Goal: Task Accomplishment & Management: Manage account settings

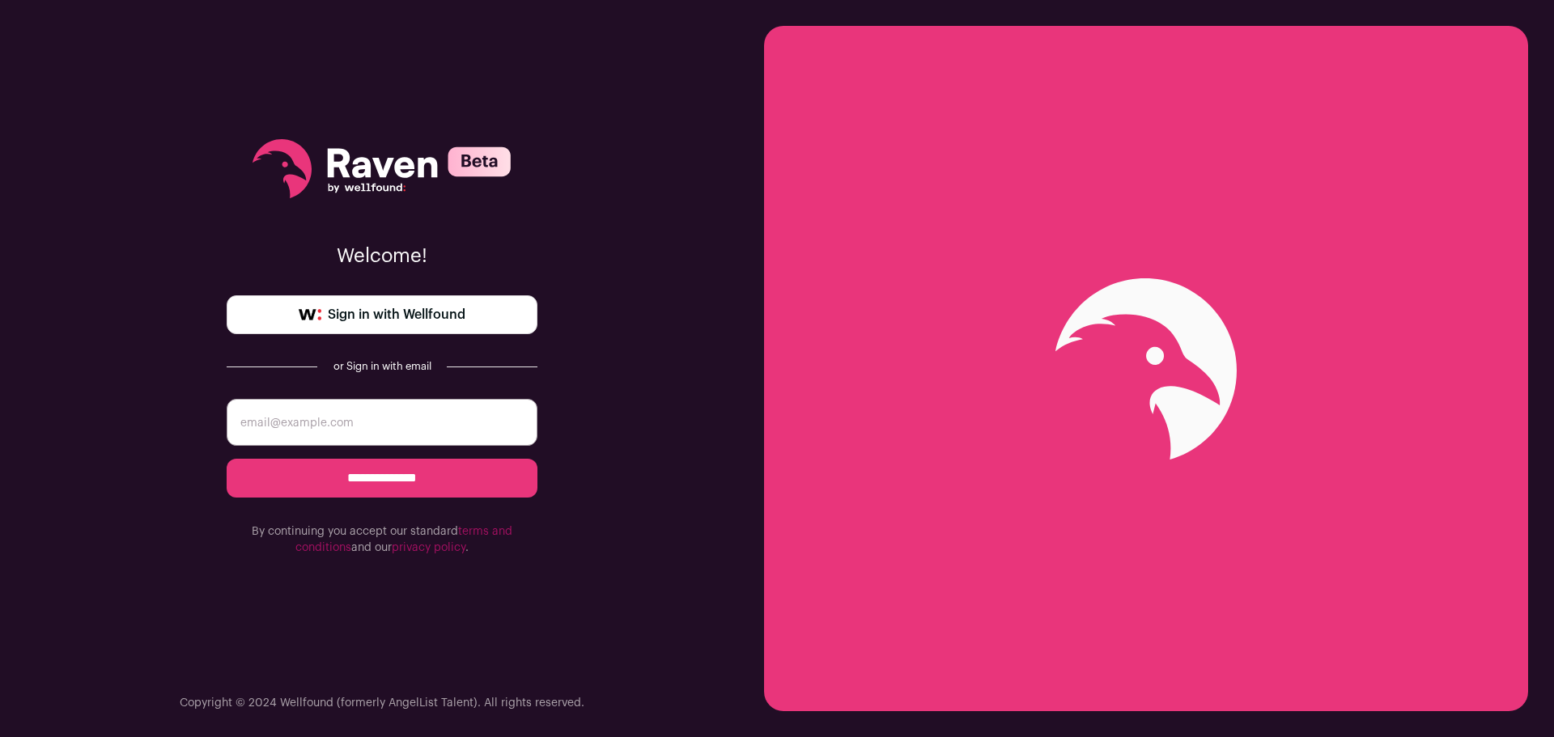
click at [414, 321] on span "Sign in with Wellfound" at bounding box center [397, 314] width 138 height 19
click at [332, 416] on input "email" at bounding box center [382, 422] width 311 height 47
type input "L"
type input "john.lenz696@gmail.com"
click at [392, 499] on form "**********" at bounding box center [382, 477] width 311 height 157
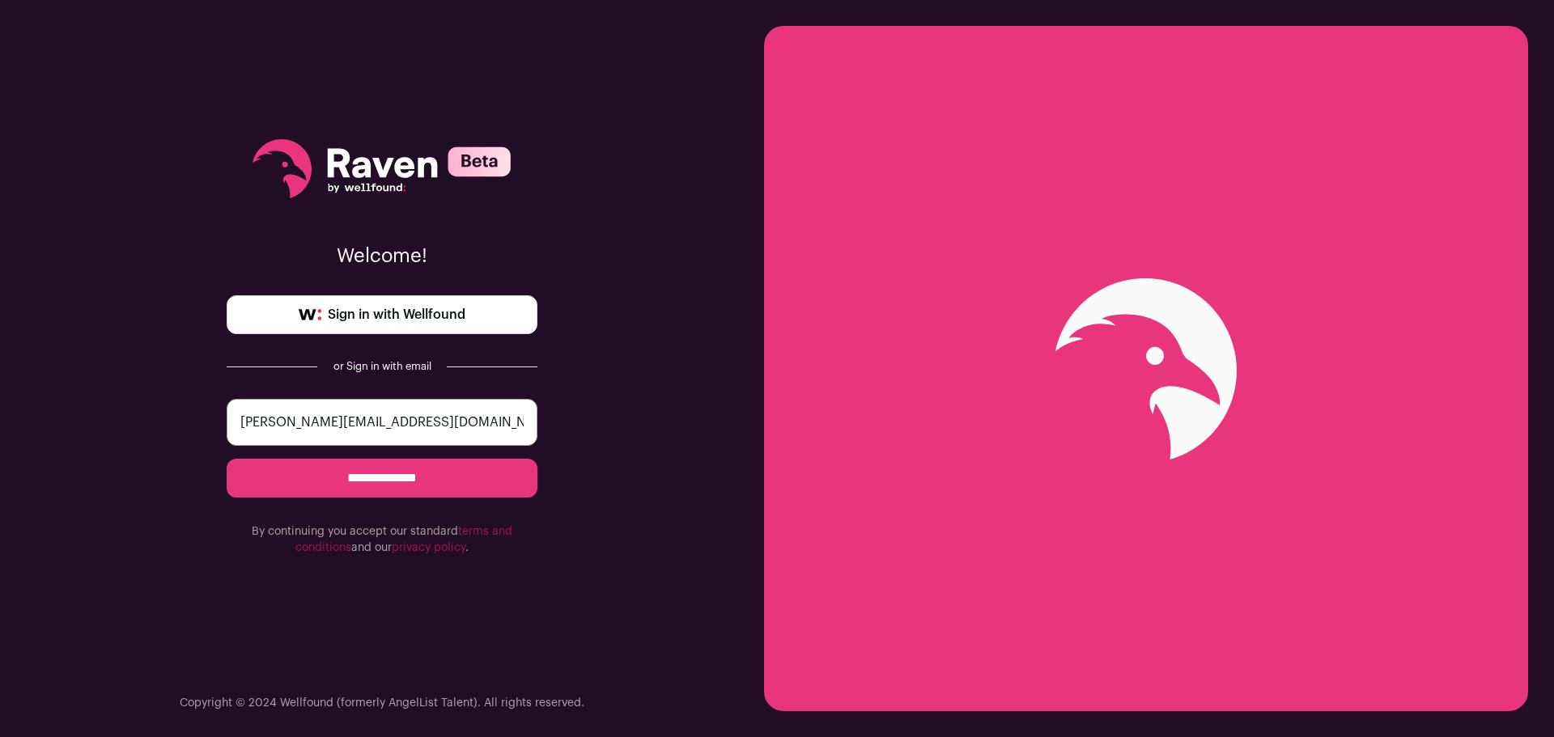
click at [383, 470] on input "**********" at bounding box center [382, 478] width 311 height 39
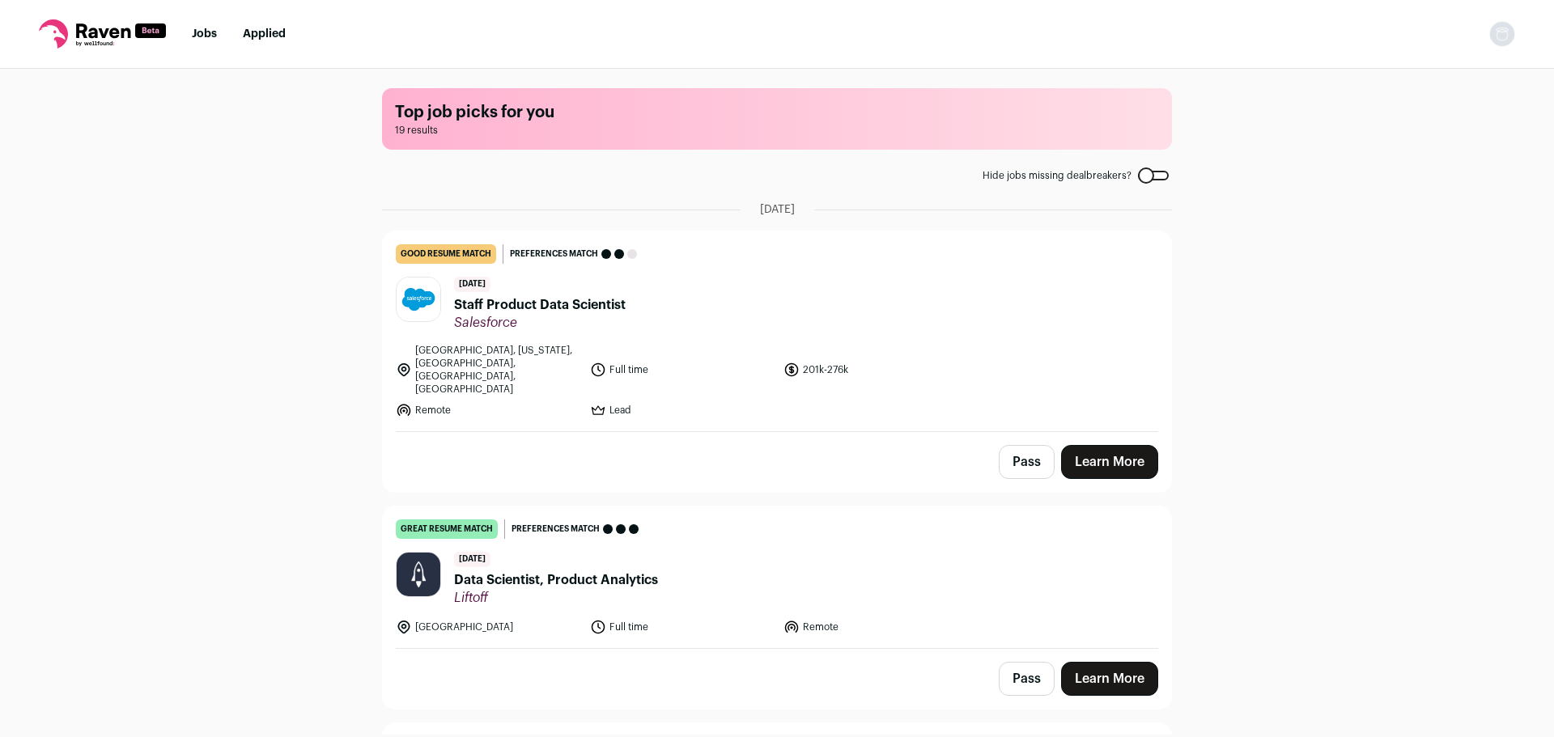
click at [1513, 48] on nav "Jobs Applied Settings Notifications Preferences Resume FAQs Logout" at bounding box center [777, 34] width 1554 height 69
click at [1501, 37] on img "Open dropdown" at bounding box center [1502, 34] width 26 height 26
click at [1502, 36] on img "Open dropdown" at bounding box center [1502, 34] width 26 height 26
click at [1409, 80] on link "Settings" at bounding box center [1425, 75] width 179 height 39
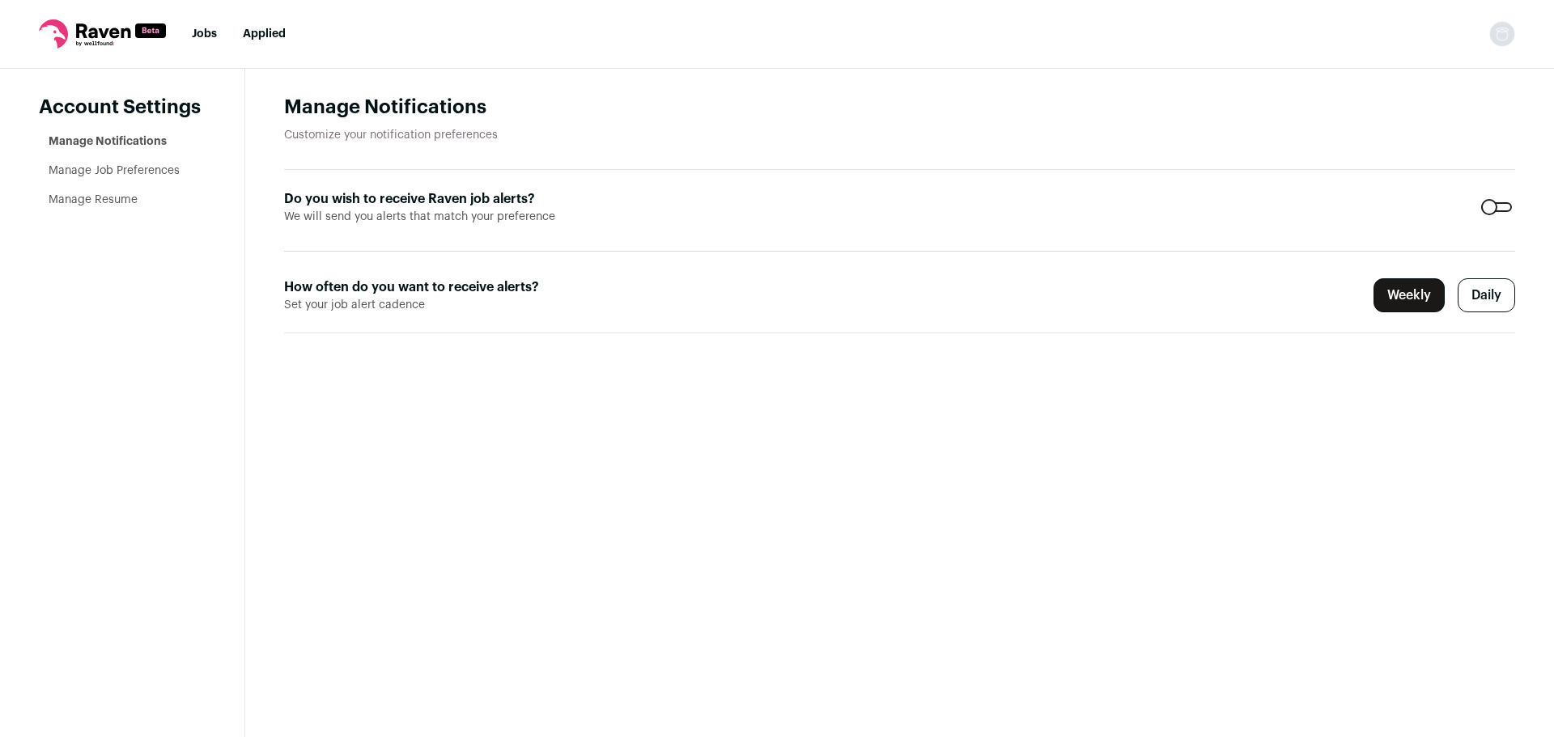
click at [108, 174] on link "Manage Job Preferences" at bounding box center [114, 170] width 131 height 11
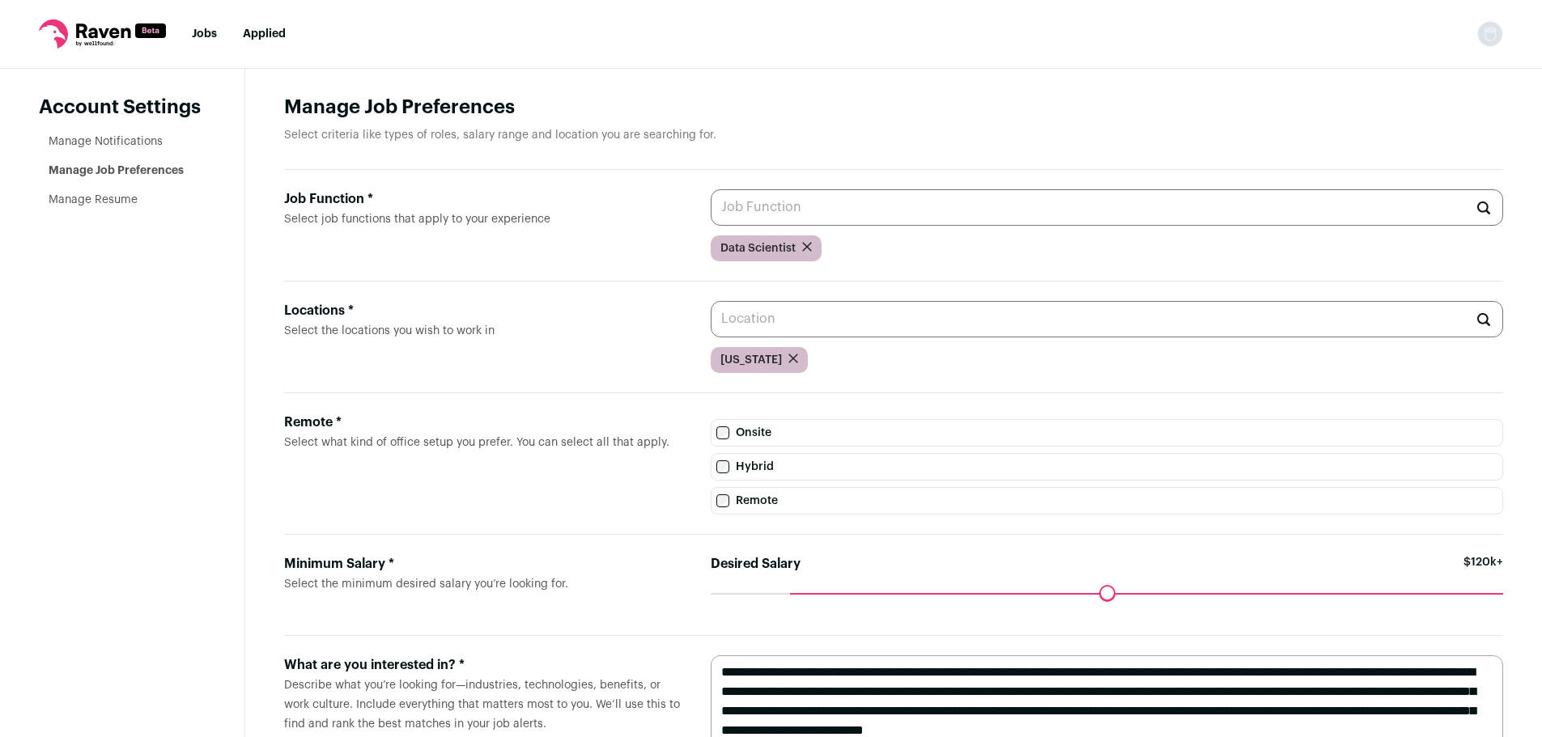
click at [802, 247] on icon "submit" at bounding box center [807, 247] width 10 height 10
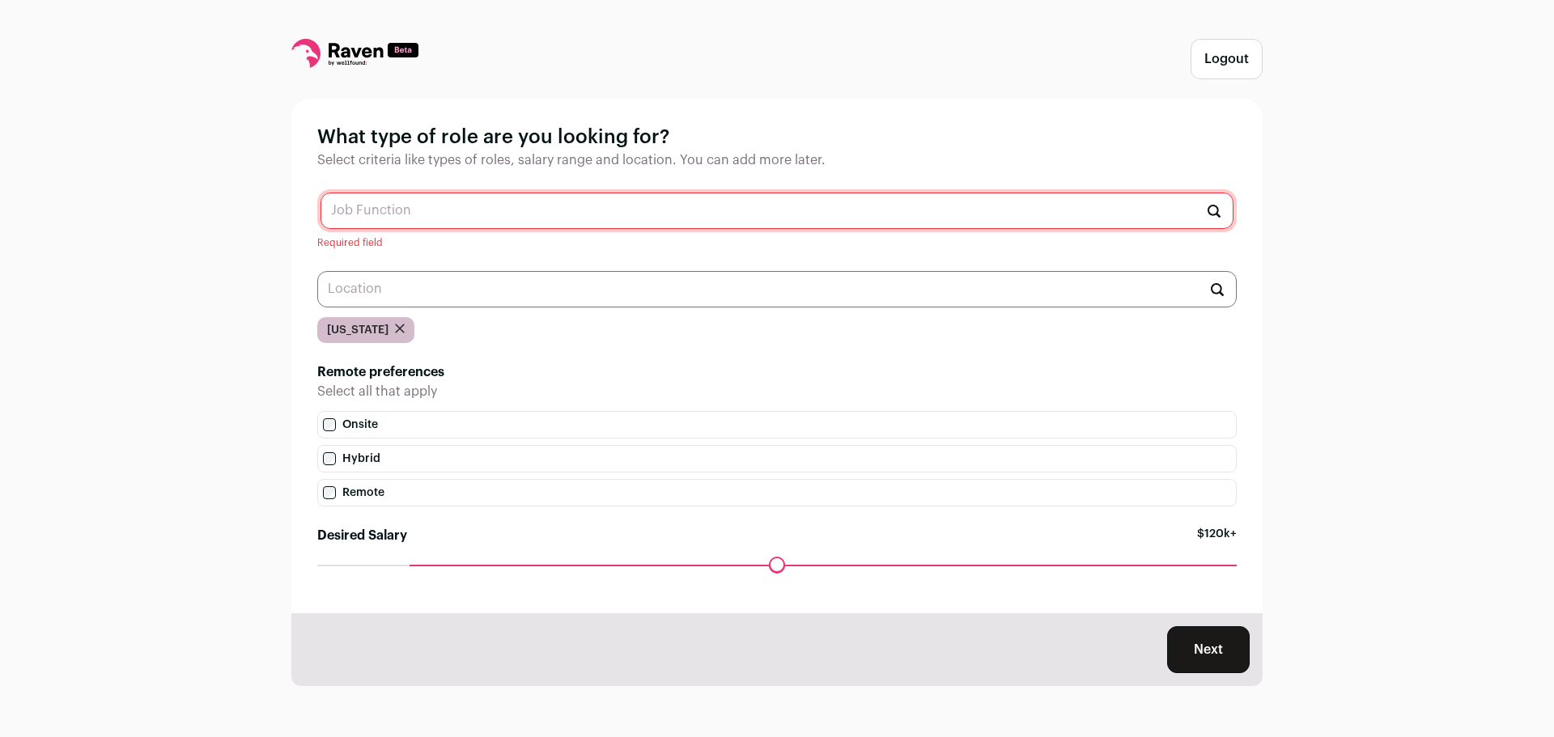
click at [653, 214] on input "text" at bounding box center [777, 211] width 913 height 36
click at [461, 213] on input "text" at bounding box center [777, 211] width 913 height 36
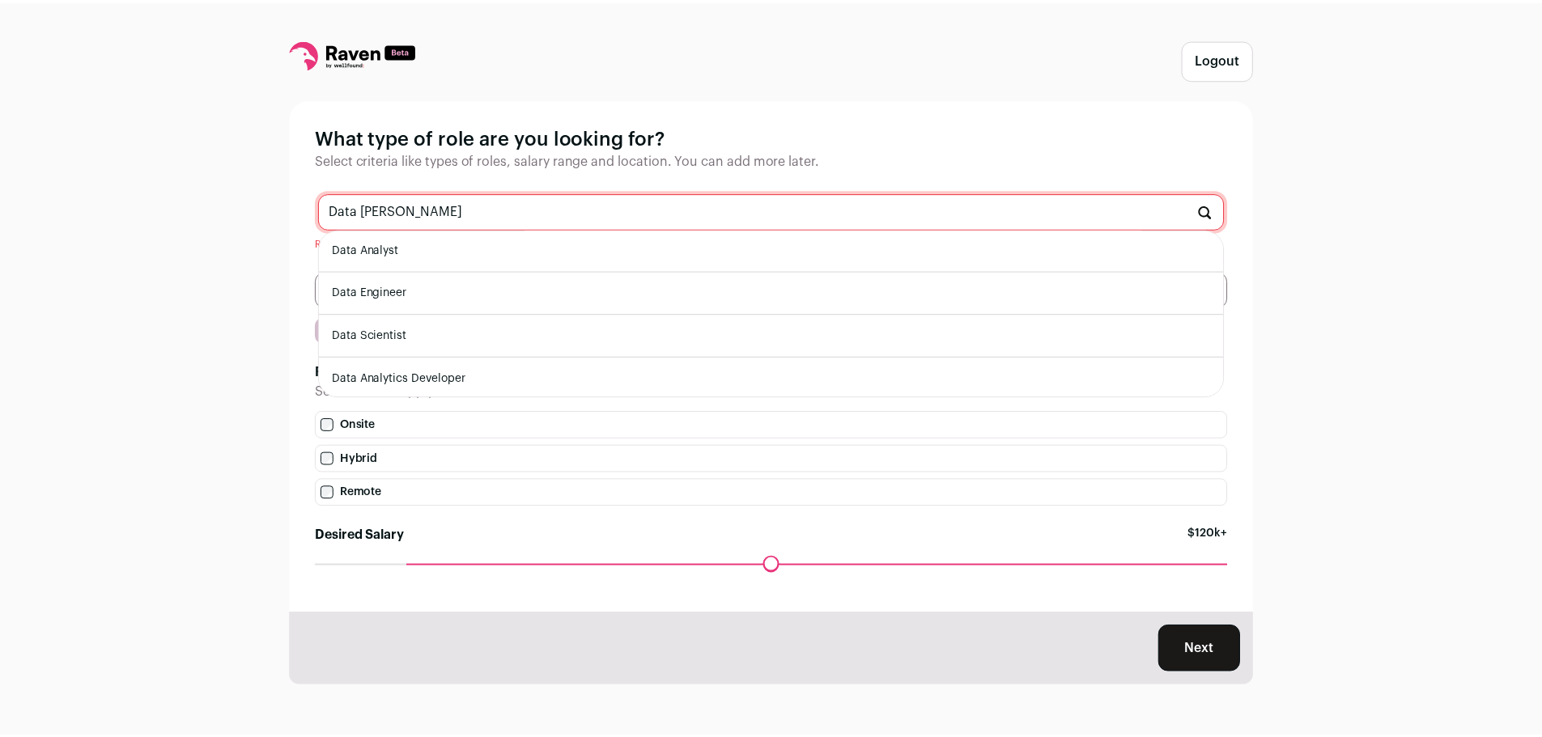
scroll to position [0, 0]
click at [446, 249] on li "Data Analyst" at bounding box center [777, 251] width 912 height 43
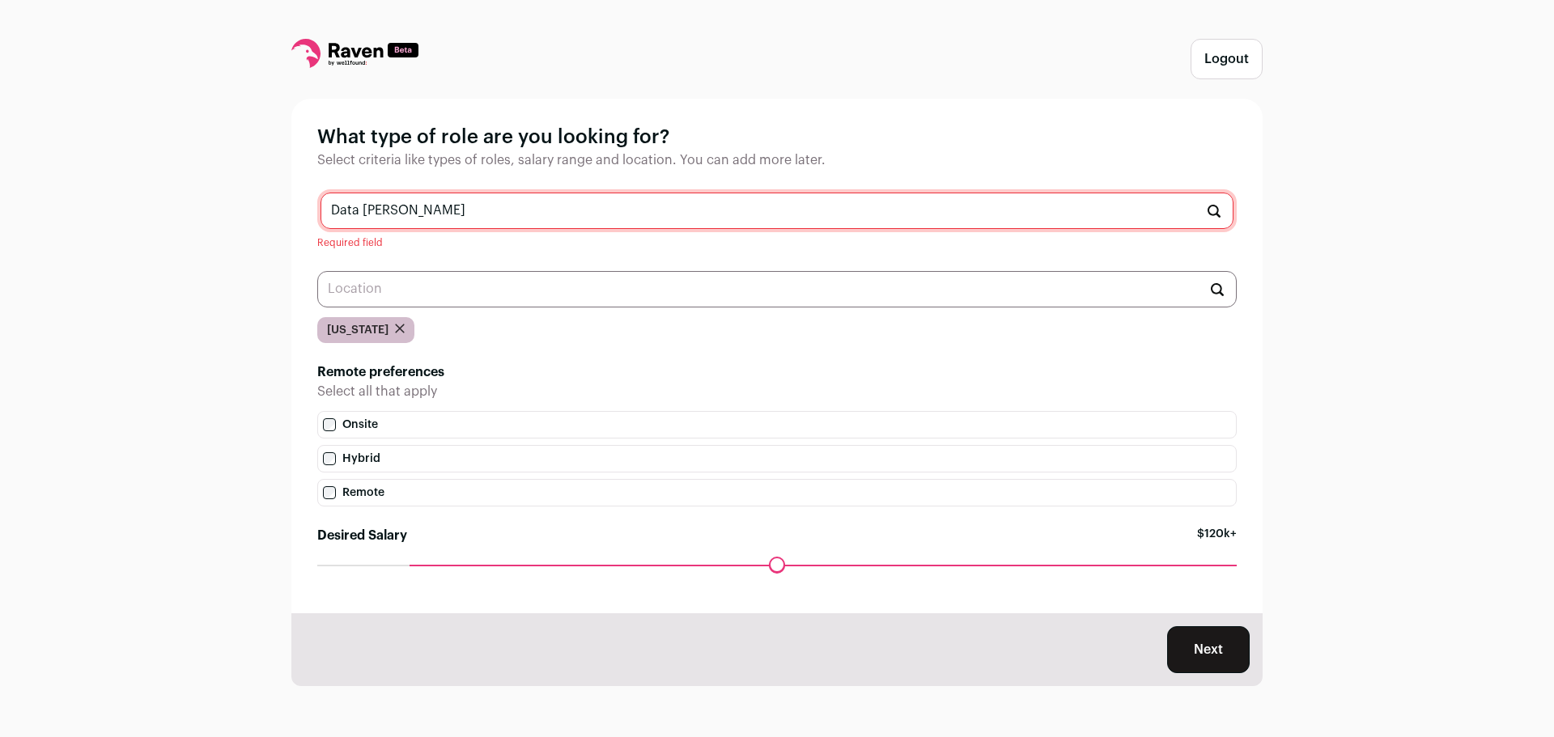
type input "Data Analyst"
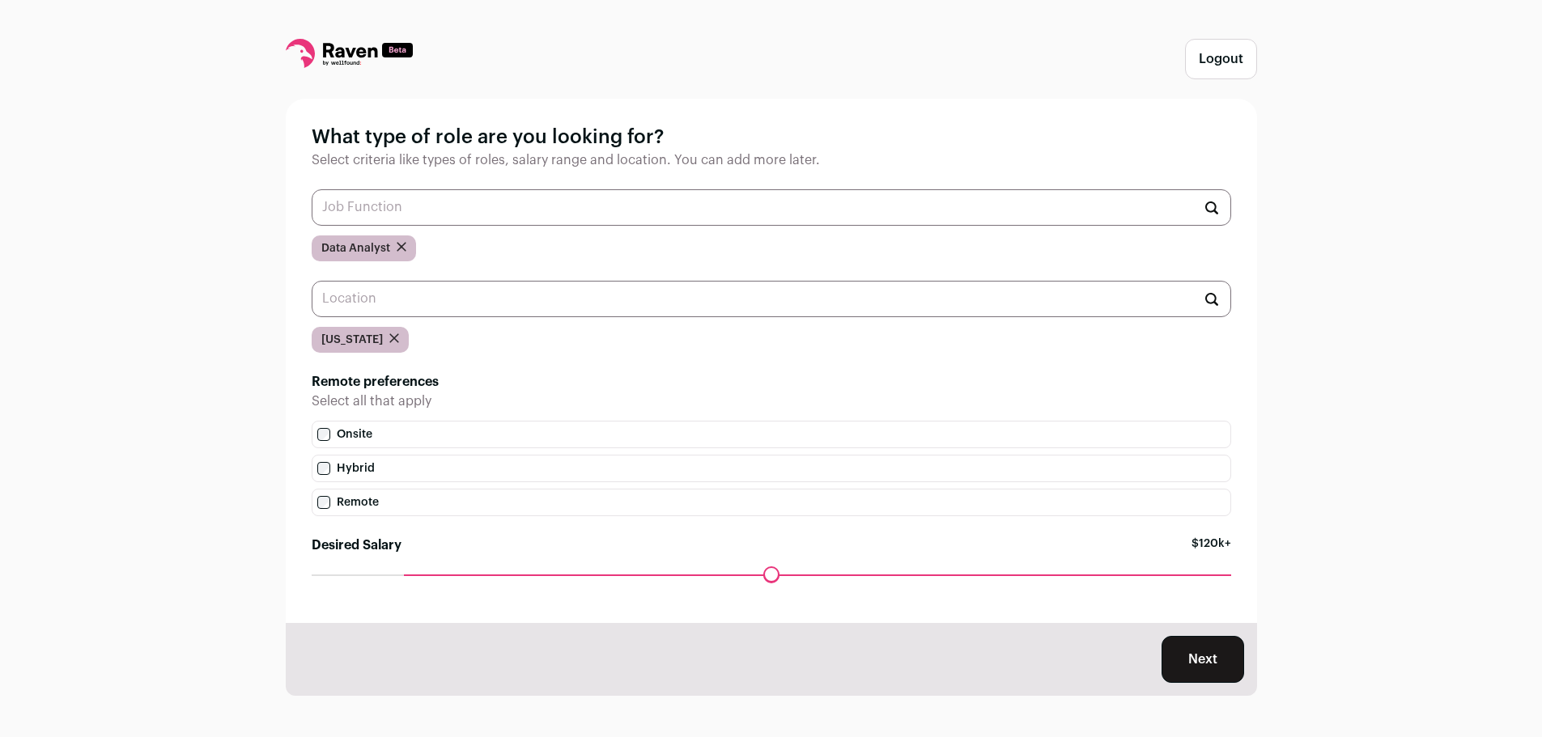
click at [454, 215] on input "text" at bounding box center [772, 207] width 920 height 36
click at [422, 215] on input "text" at bounding box center [772, 207] width 920 height 36
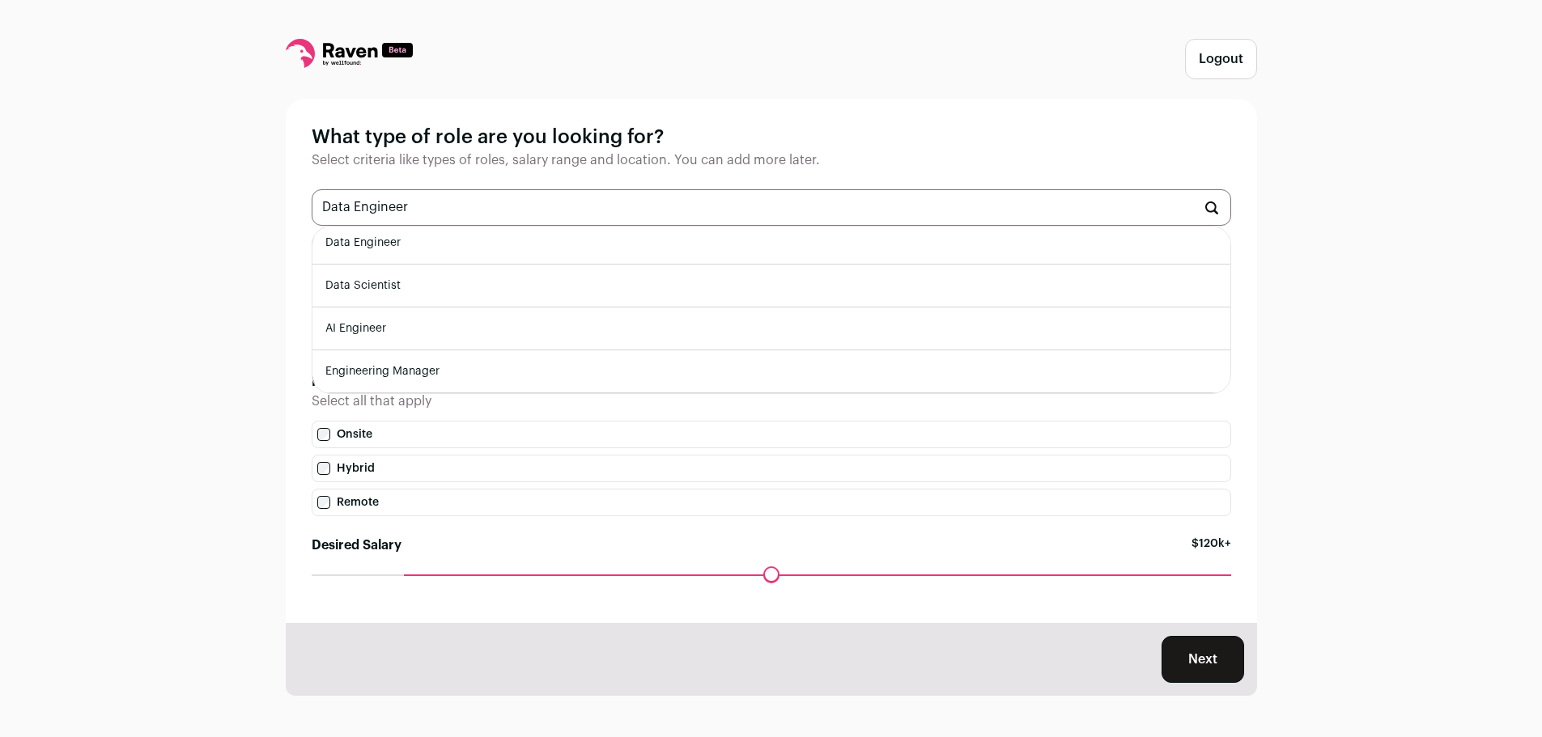
type input "Data Engineer"
click at [443, 244] on li "Data Engineer" at bounding box center [771, 243] width 918 height 43
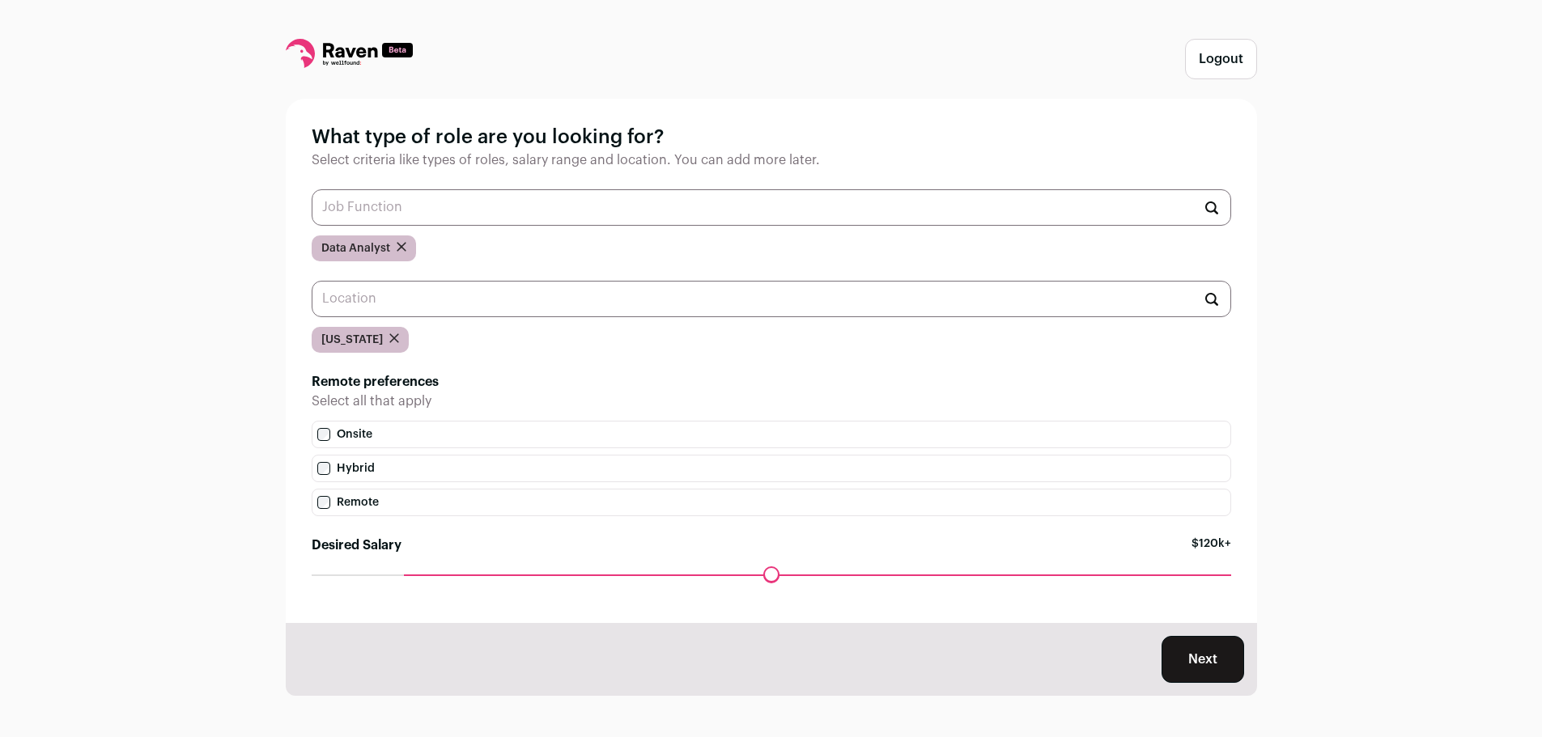
click at [444, 212] on input "text" at bounding box center [772, 207] width 920 height 36
type input "D"
type input "B"
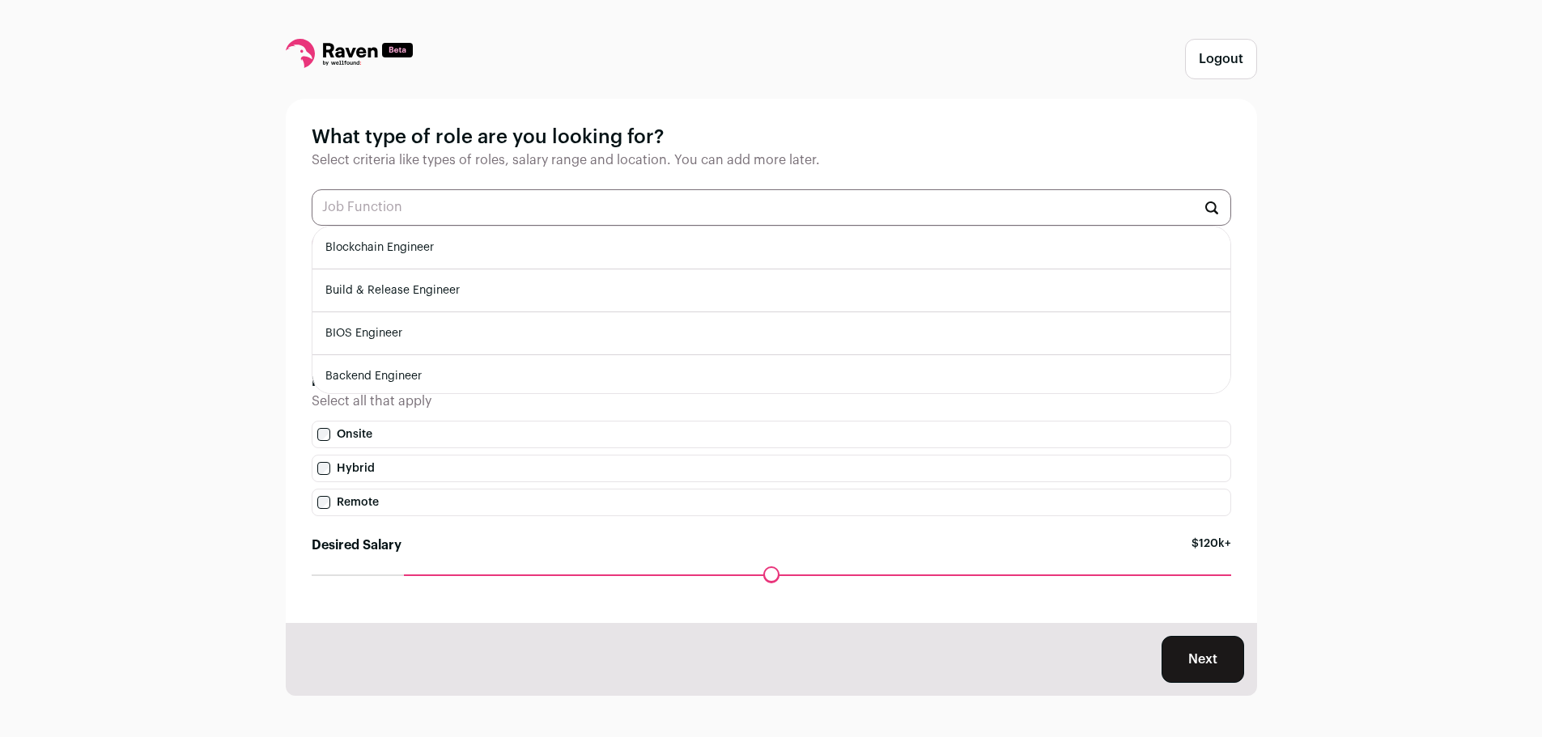
type input "i"
type input "I"
type input "Product Analyst"
click at [290, 395] on div "What type of role are you looking for? Select criteria like types of roles, sal…" at bounding box center [771, 361] width 971 height 525
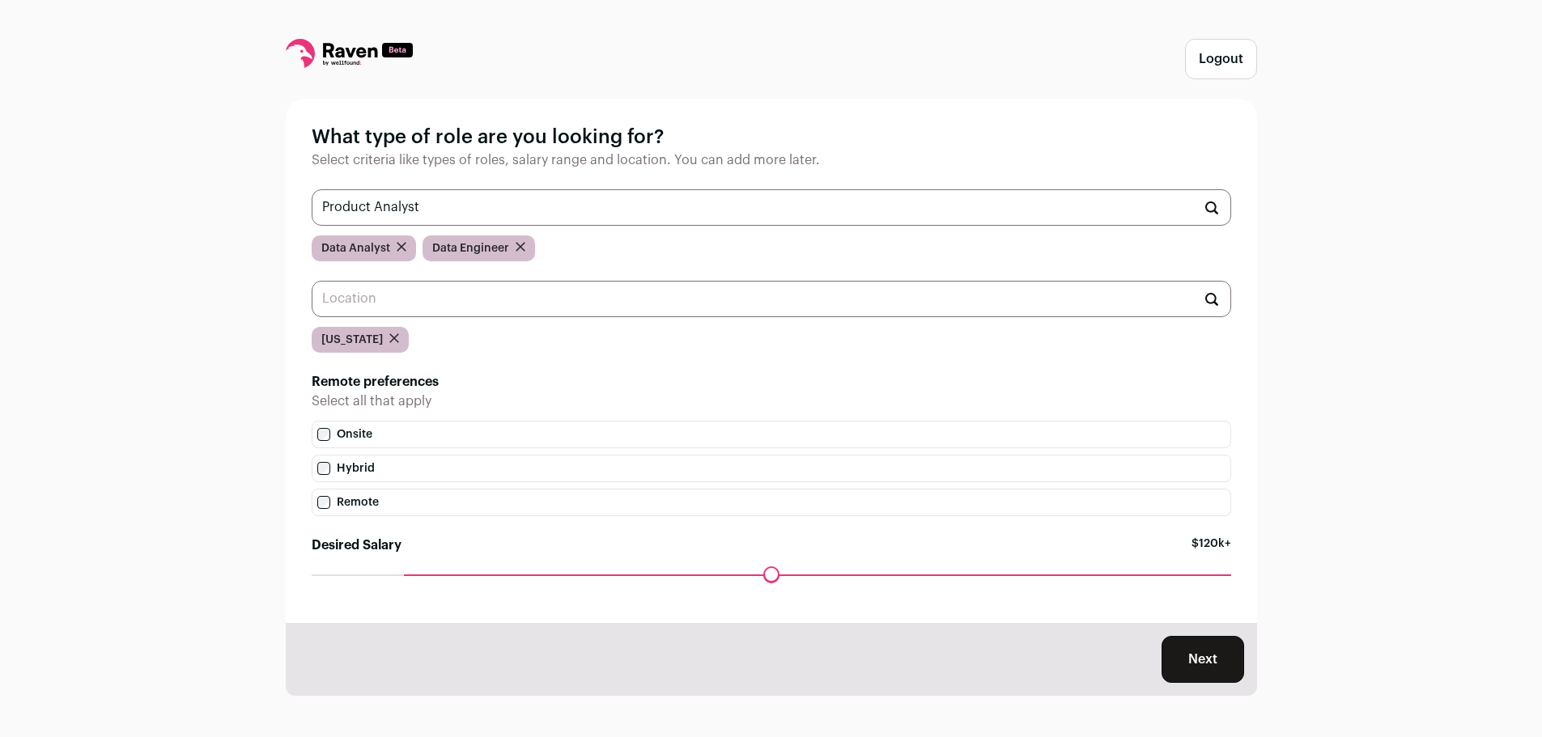
click at [448, 222] on input "Product Analyst" at bounding box center [772, 207] width 920 height 36
click at [493, 217] on input "Product Analyst" at bounding box center [772, 207] width 920 height 36
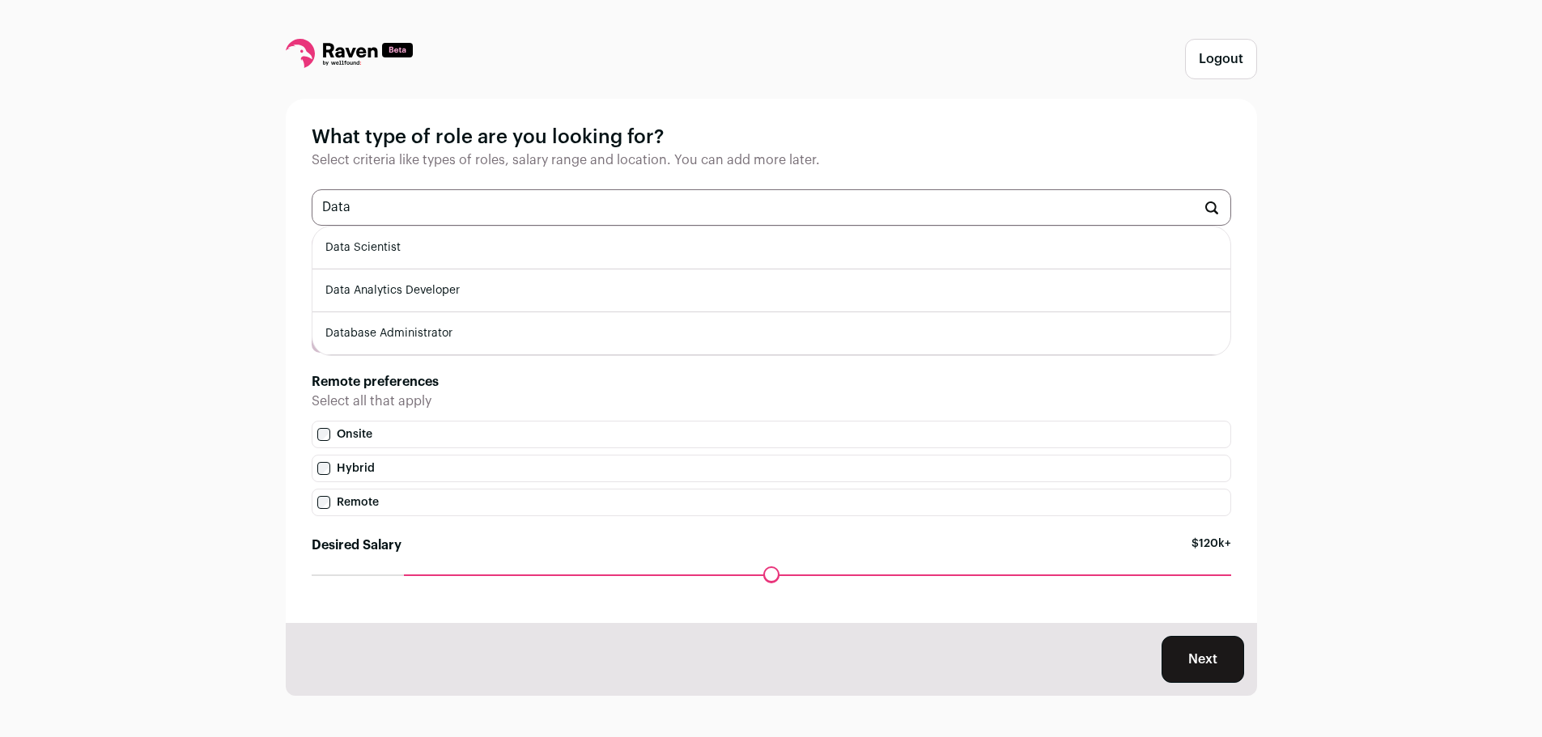
click at [465, 283] on li "Data Analytics Developer" at bounding box center [771, 291] width 918 height 43
type input "Data Analytics Developer"
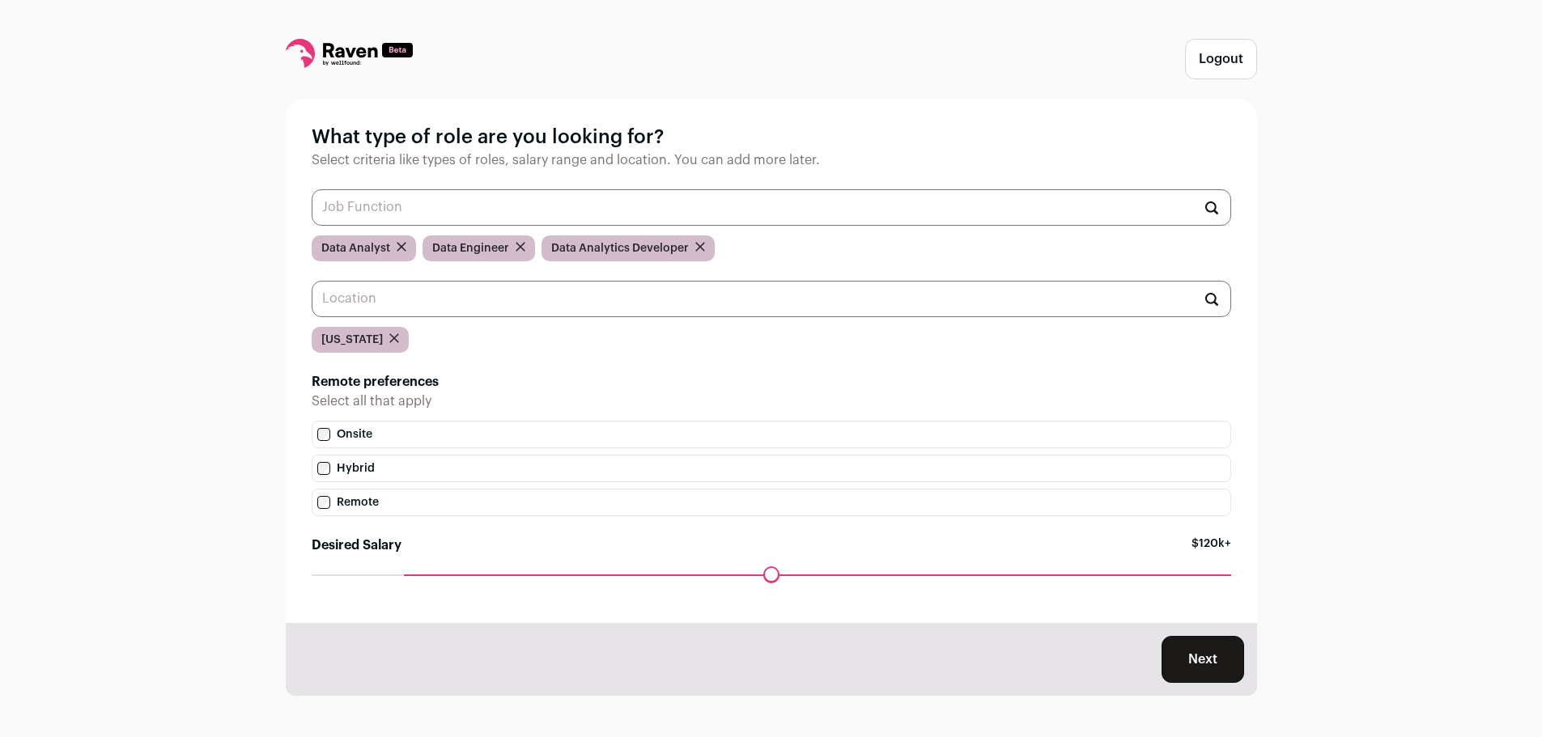
click at [525, 206] on input "text" at bounding box center [772, 207] width 920 height 36
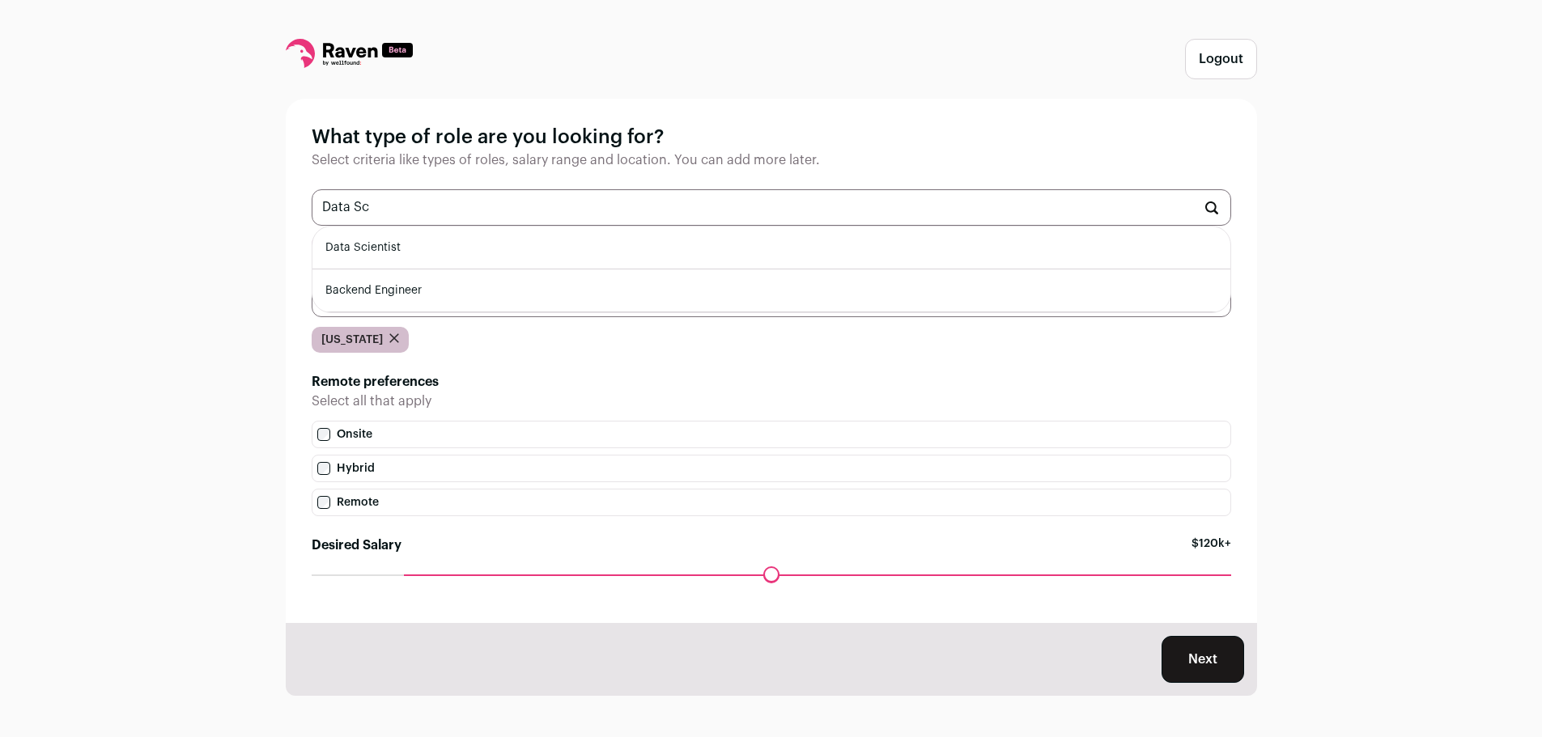
click at [512, 256] on li "Data Scientist" at bounding box center [771, 248] width 918 height 43
type input "Data Scientist"
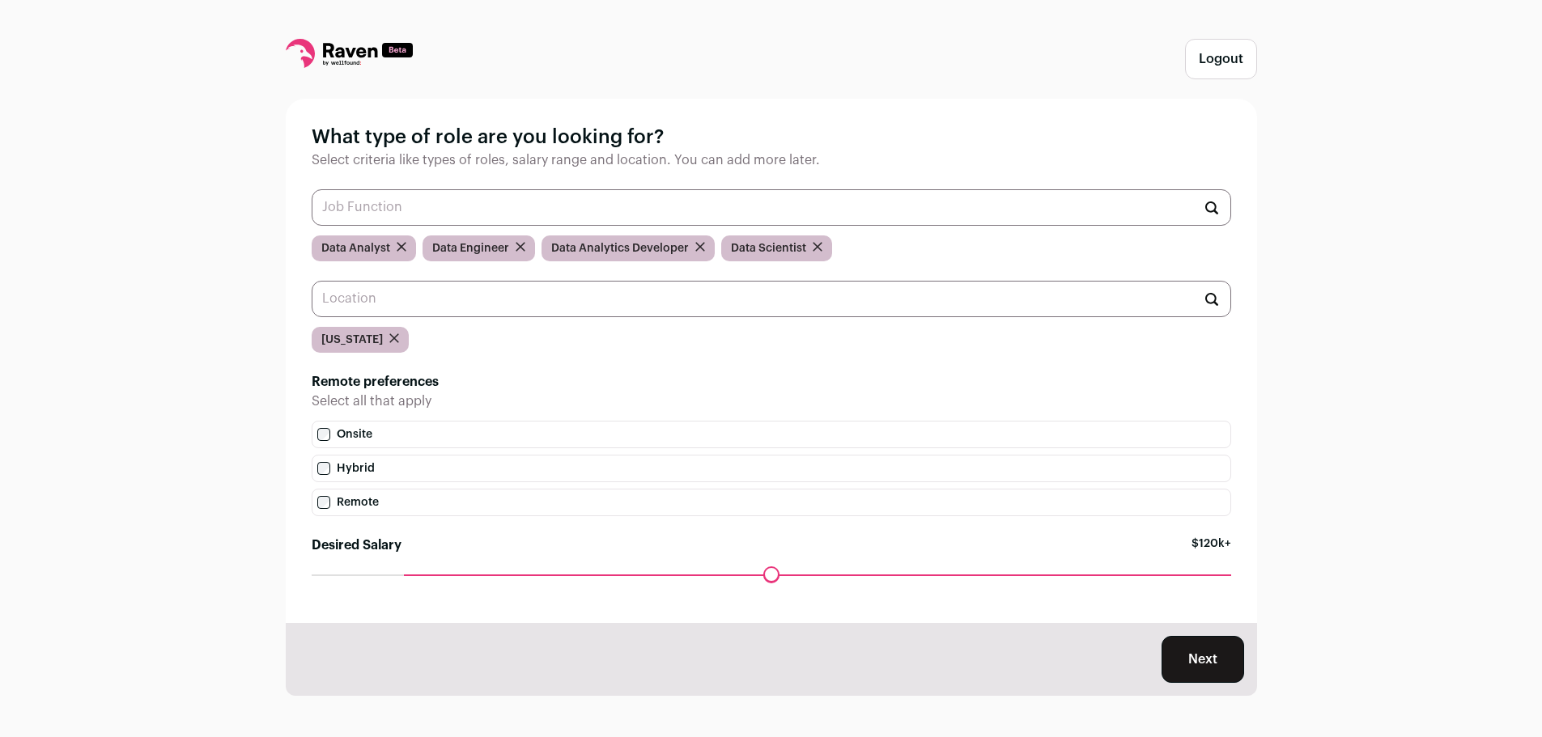
click at [521, 206] on input "text" at bounding box center [772, 207] width 920 height 36
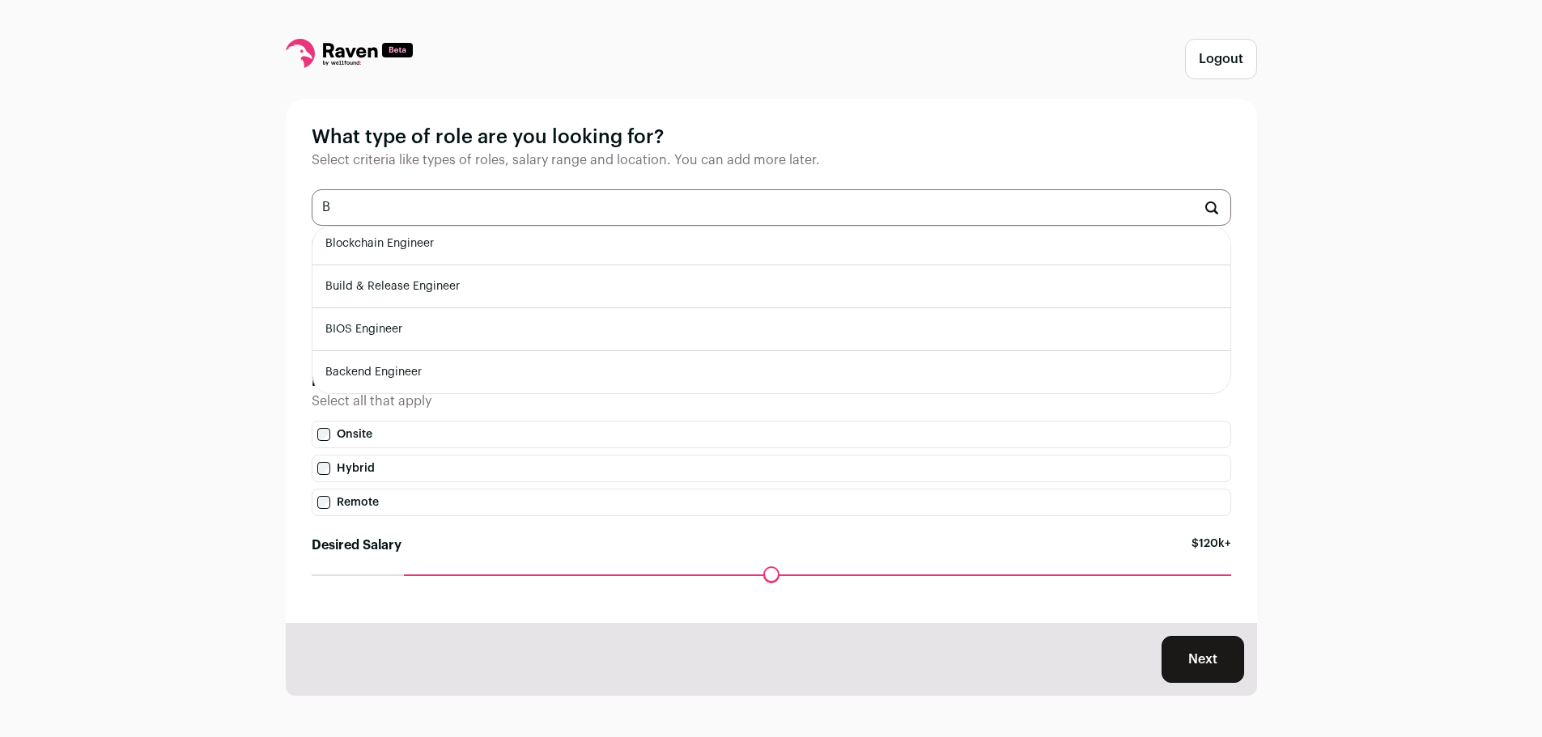
scroll to position [5, 0]
click at [422, 368] on li "Backend Engineer" at bounding box center [771, 372] width 918 height 43
type input "Backend Engineer"
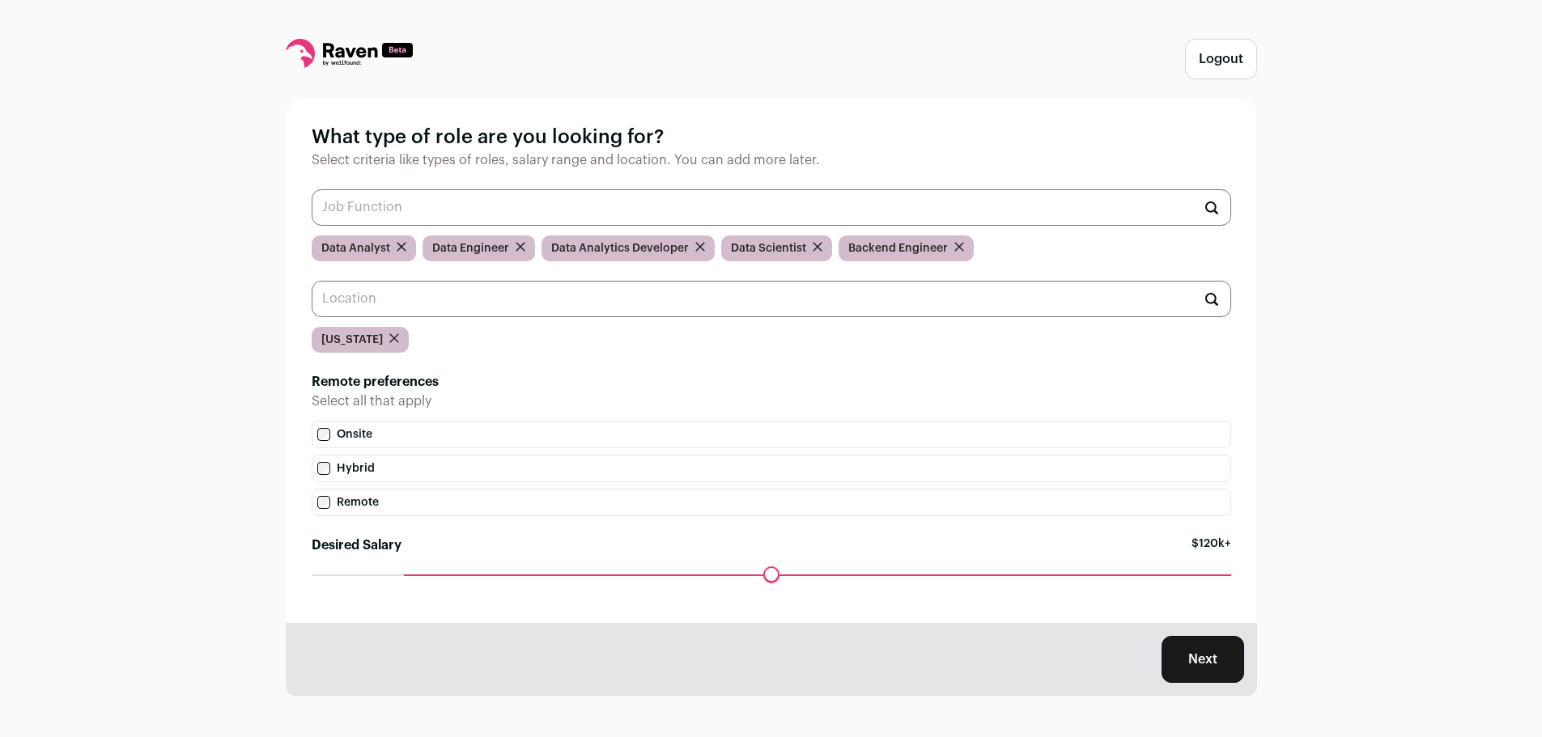
click at [450, 212] on input "text" at bounding box center [772, 207] width 920 height 36
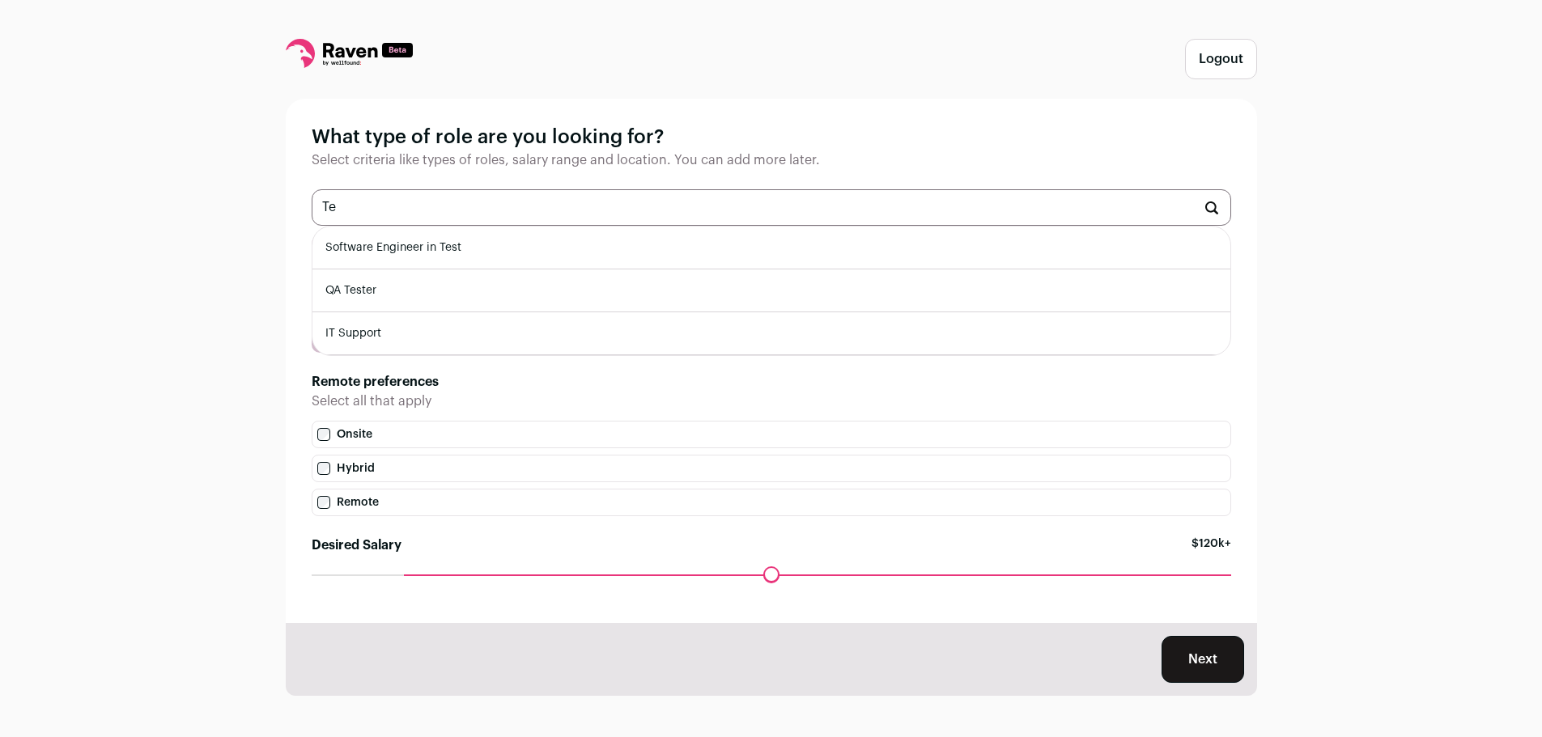
scroll to position [0, 0]
type input "T"
type input "R"
type input "Operations"
click at [450, 212] on input "Operations" at bounding box center [772, 207] width 920 height 36
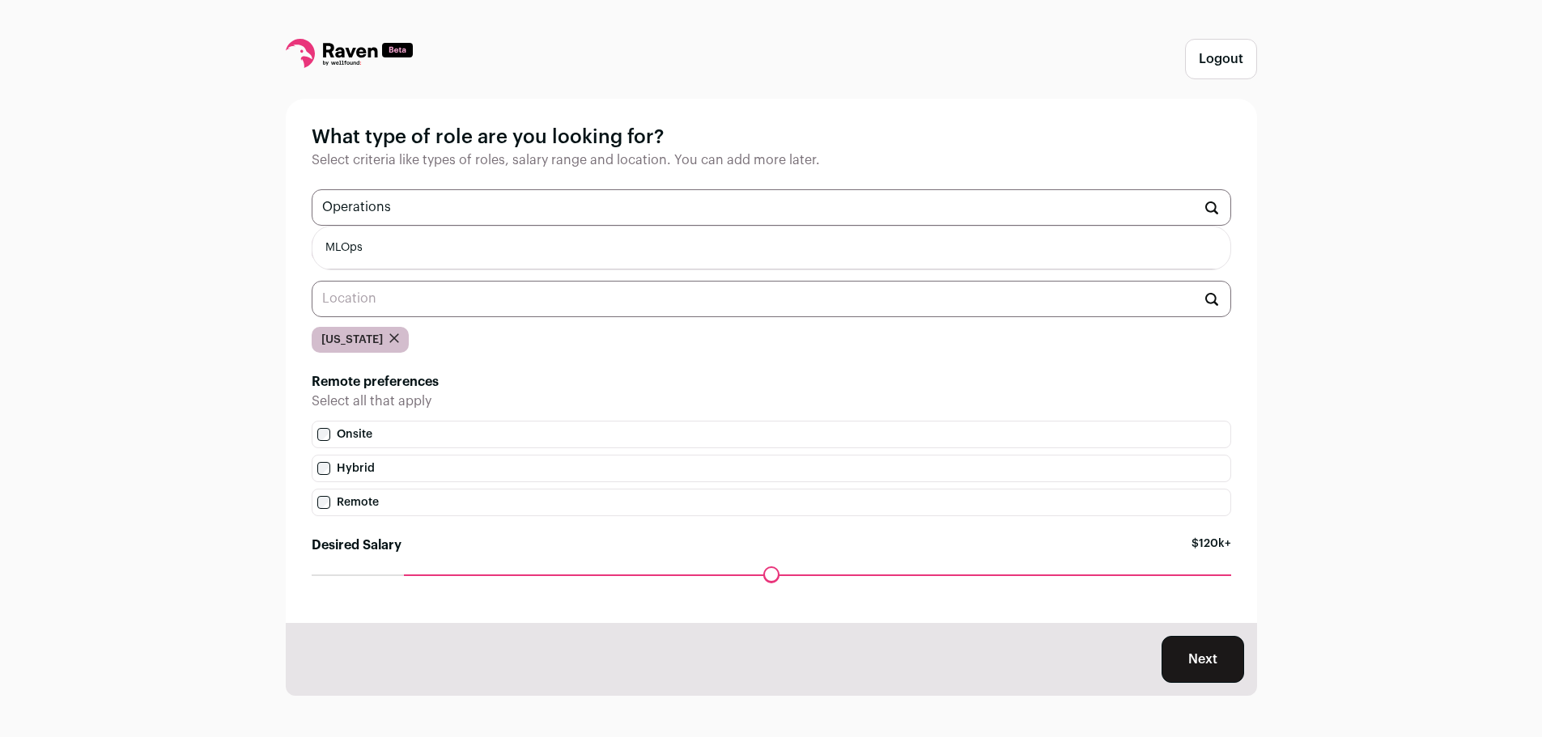
click at [450, 212] on input "Operations" at bounding box center [772, 207] width 920 height 36
type input "T"
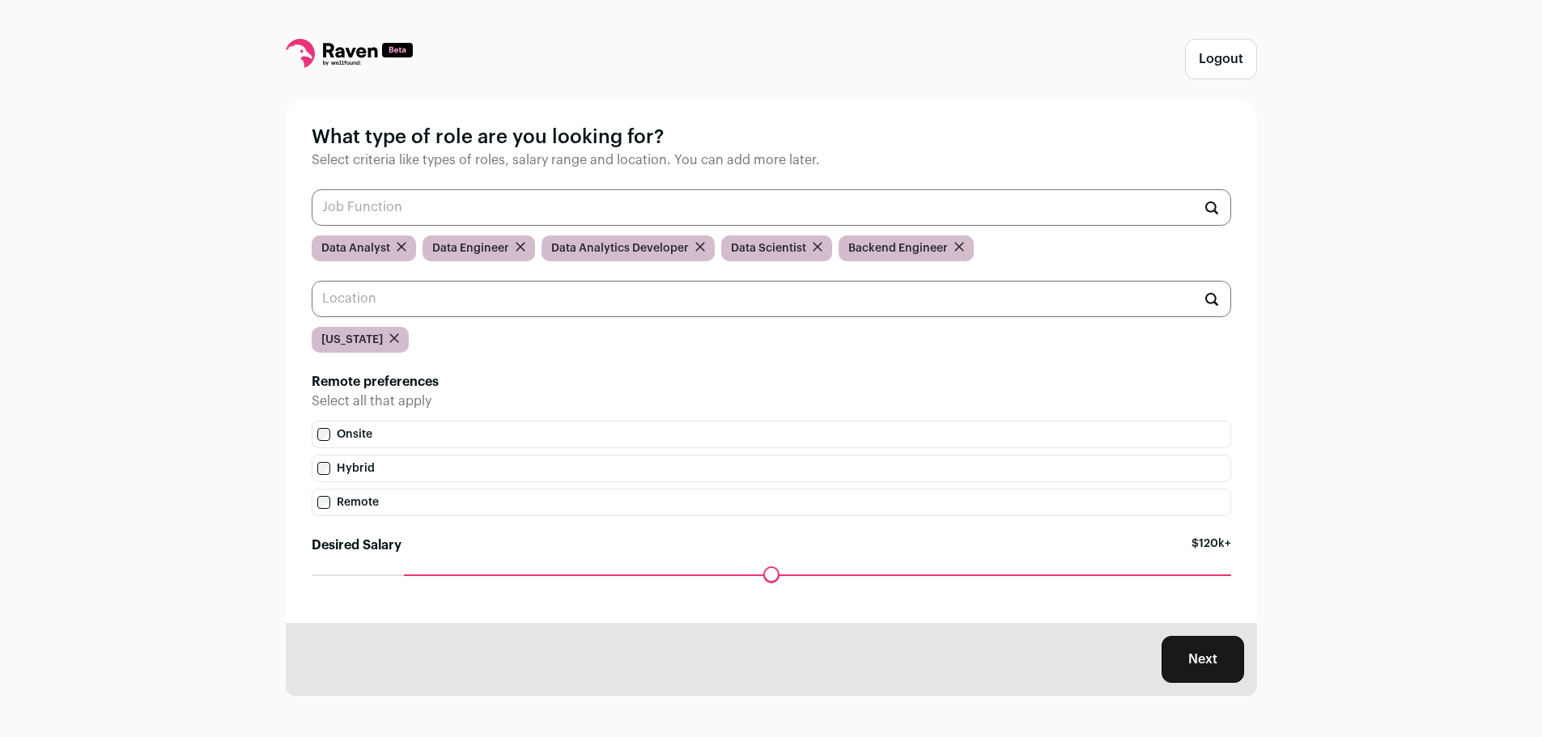
click at [637, 367] on div "What type of role are you looking for? Select criteria like types of roles, sal…" at bounding box center [771, 361] width 971 height 525
click at [473, 215] on input "text" at bounding box center [772, 207] width 920 height 36
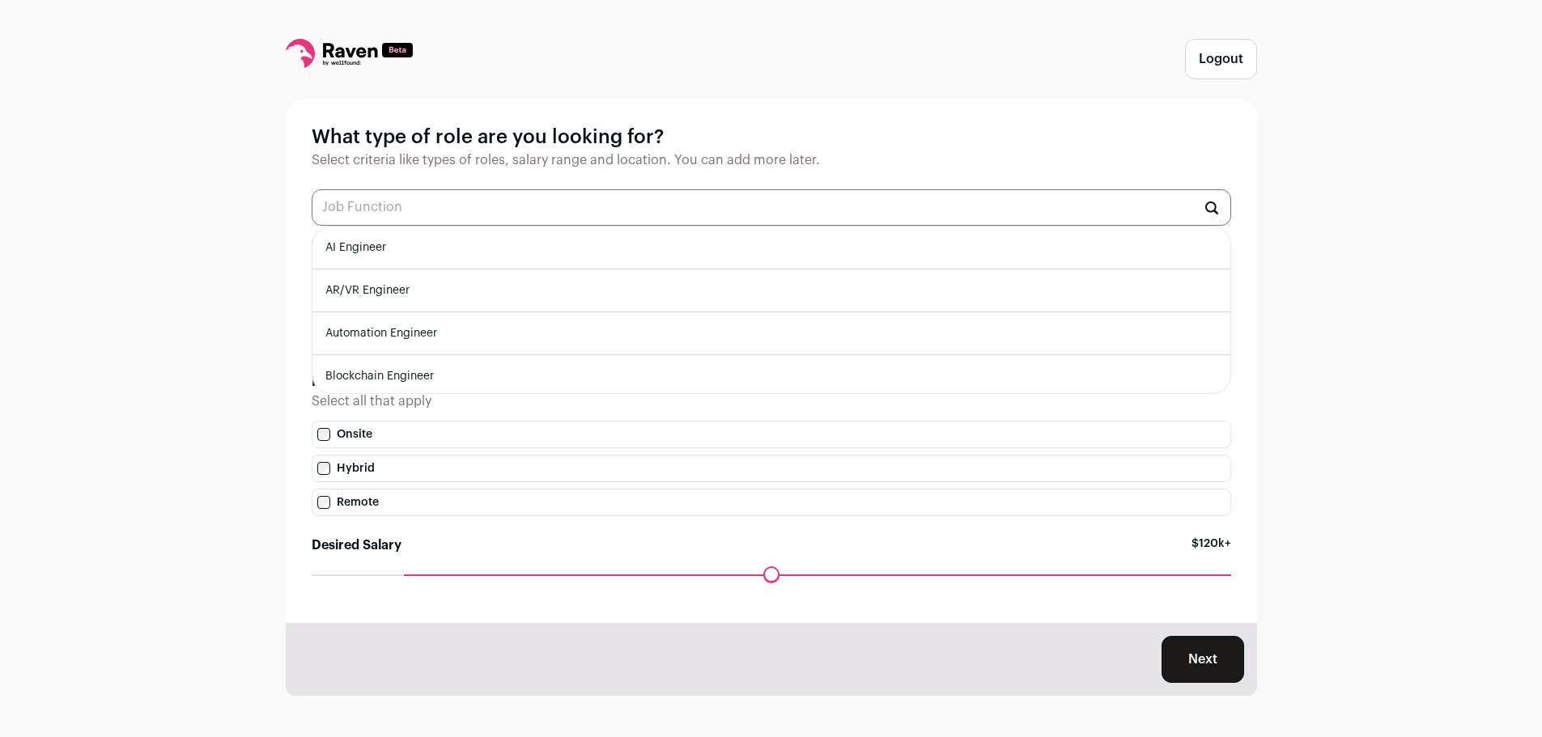
click at [444, 257] on li "AI Engineer" at bounding box center [771, 248] width 918 height 43
type input "AI Engineer"
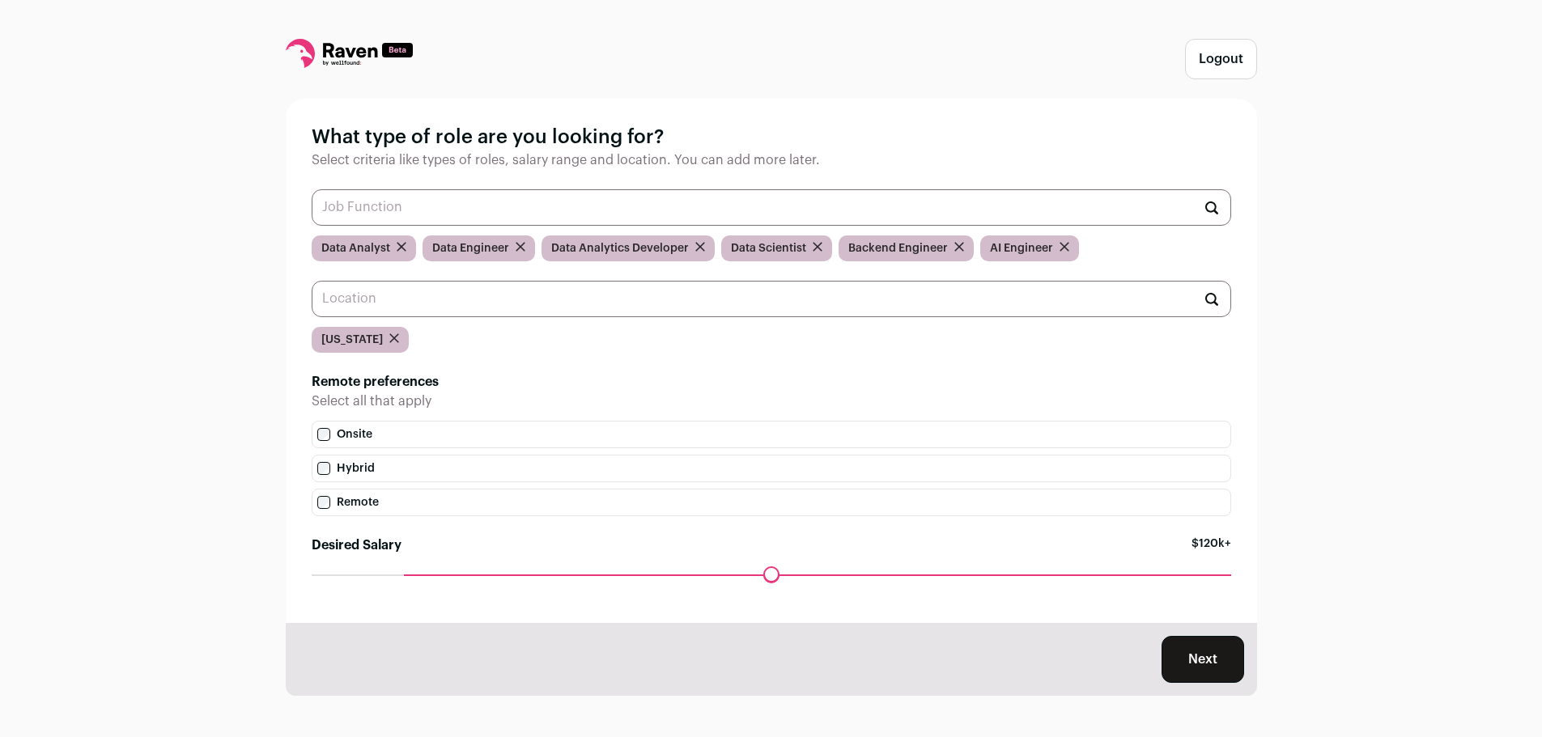
scroll to position [2, 0]
click at [1173, 660] on button "Next" at bounding box center [1203, 659] width 83 height 47
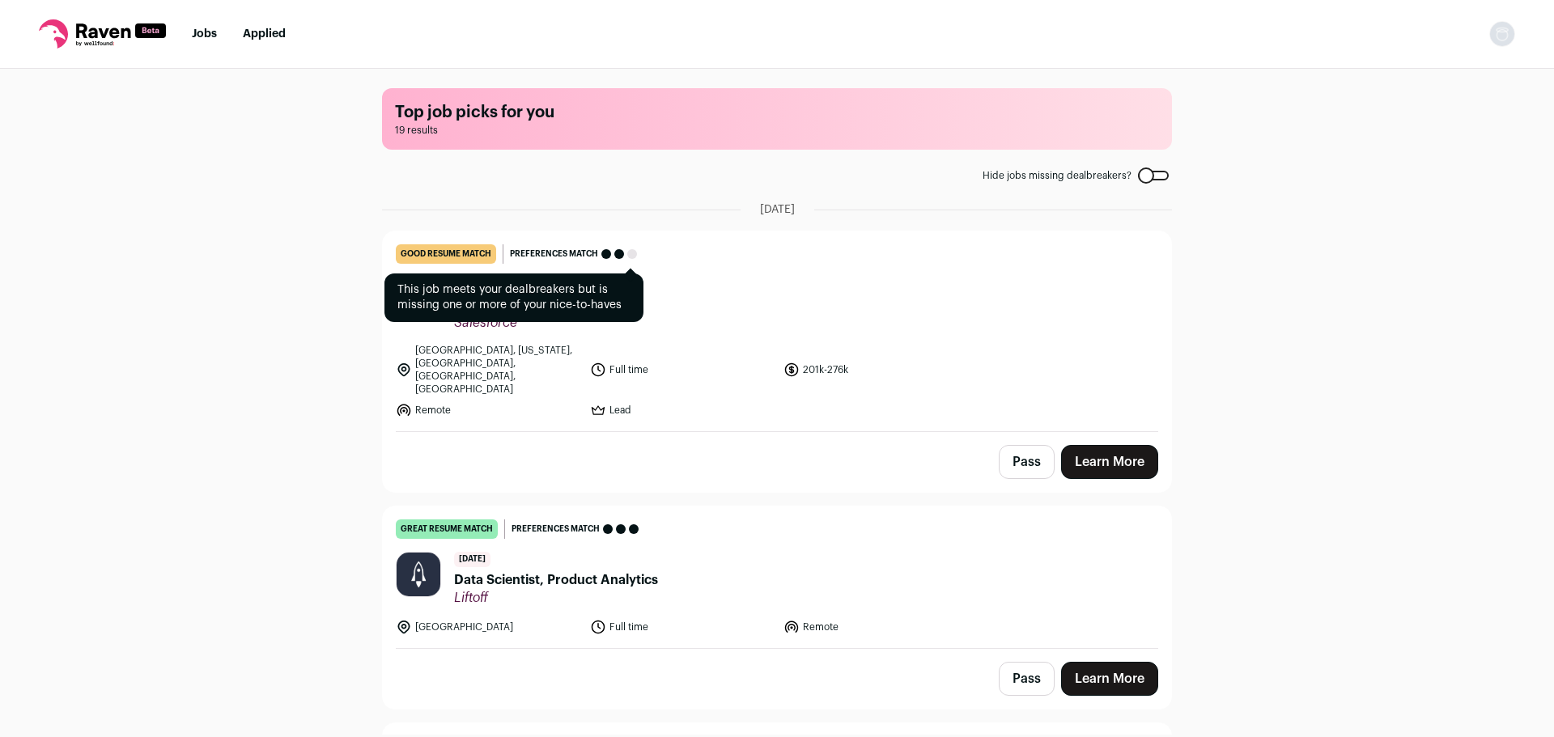
click at [533, 245] on div "Preferences match" at bounding box center [574, 253] width 140 height 19
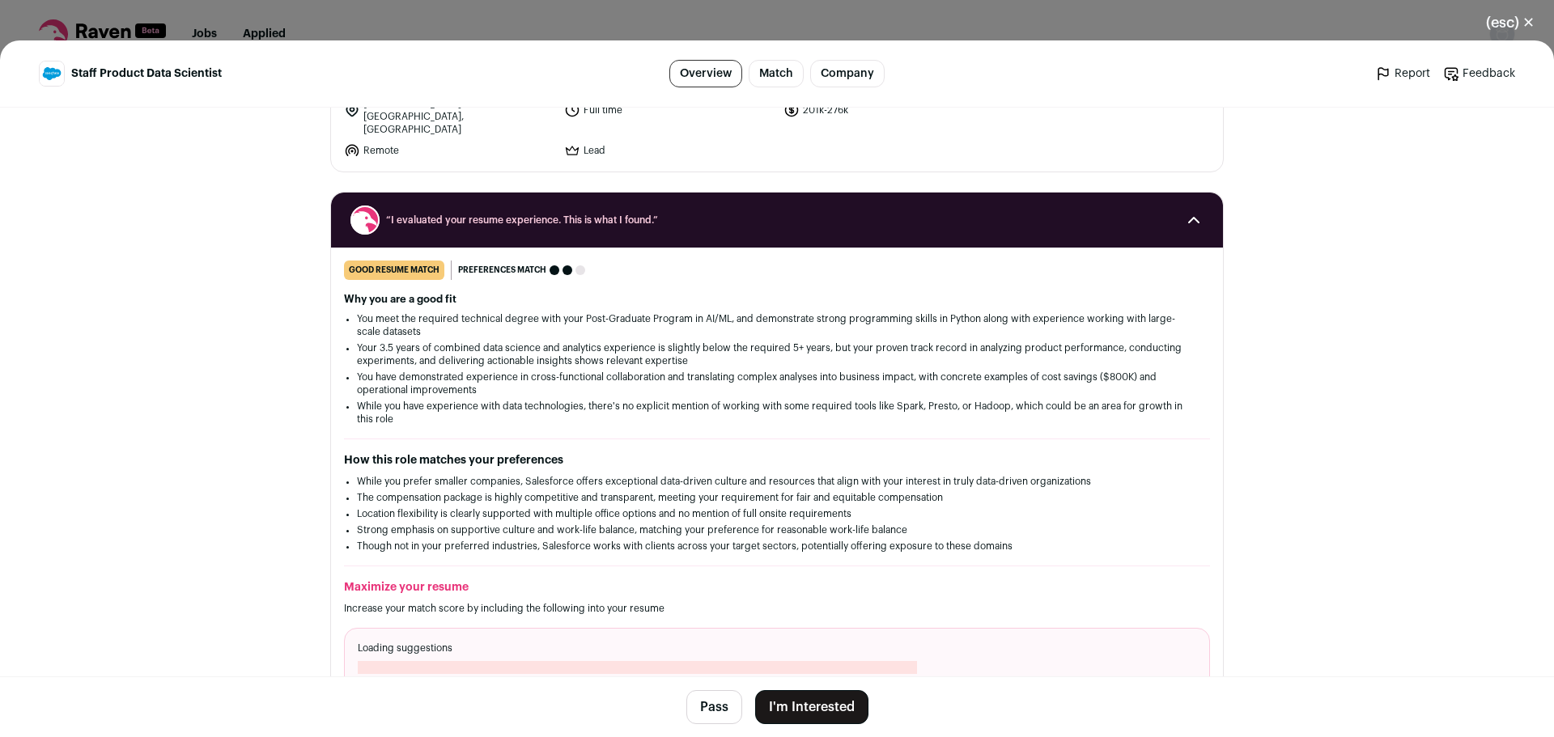
scroll to position [162, 0]
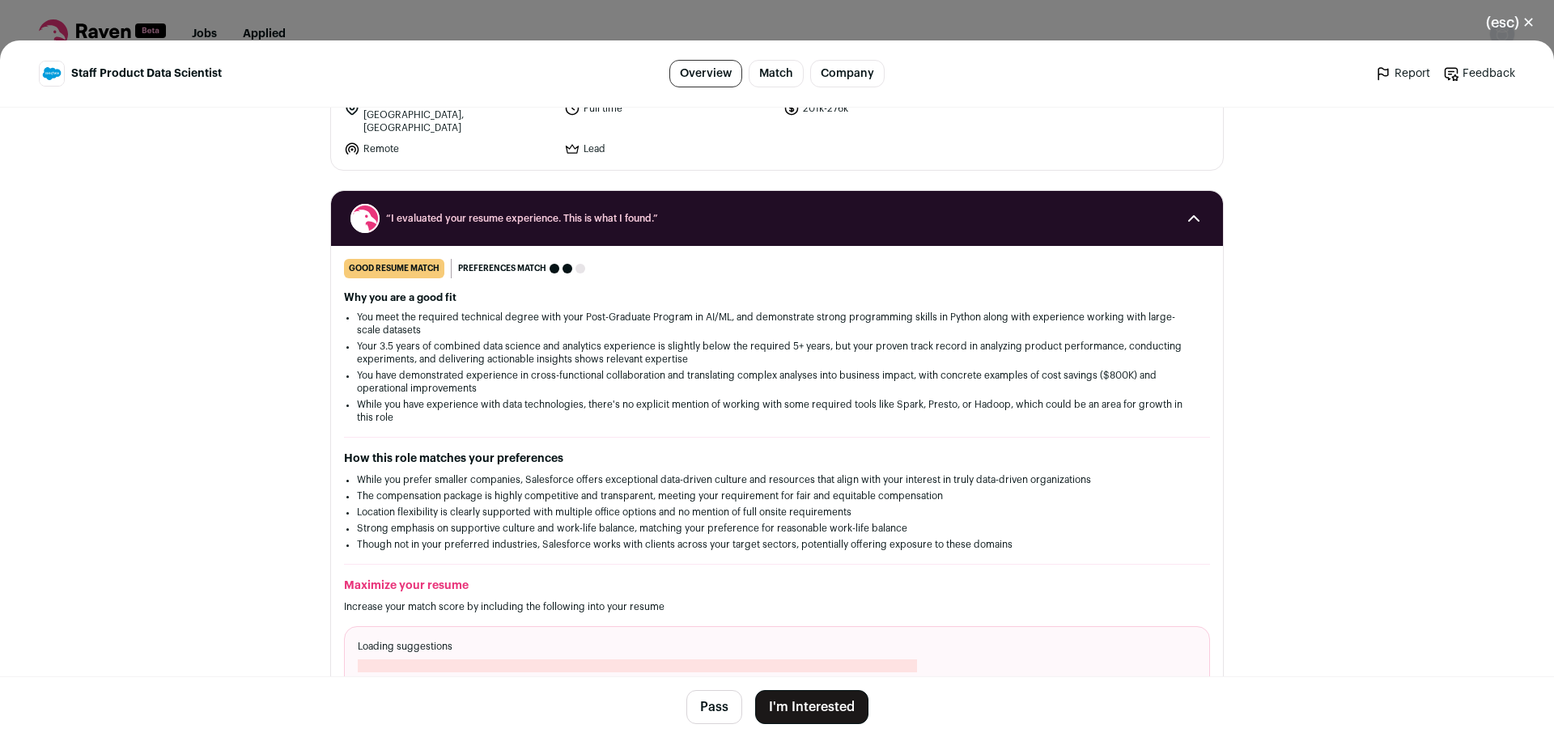
click at [1504, 29] on button "(esc) ✕" at bounding box center [1510, 23] width 87 height 36
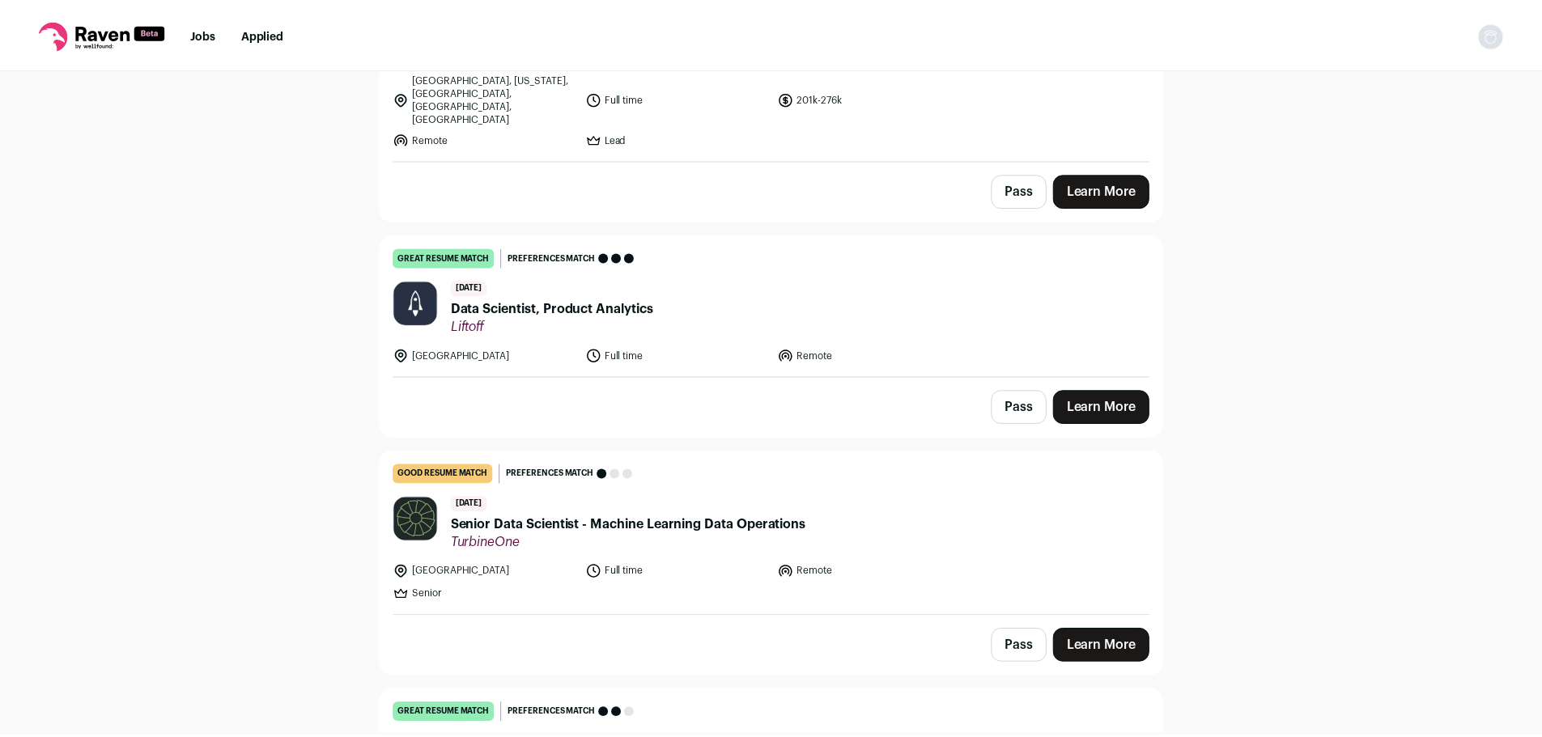
scroll to position [0, 0]
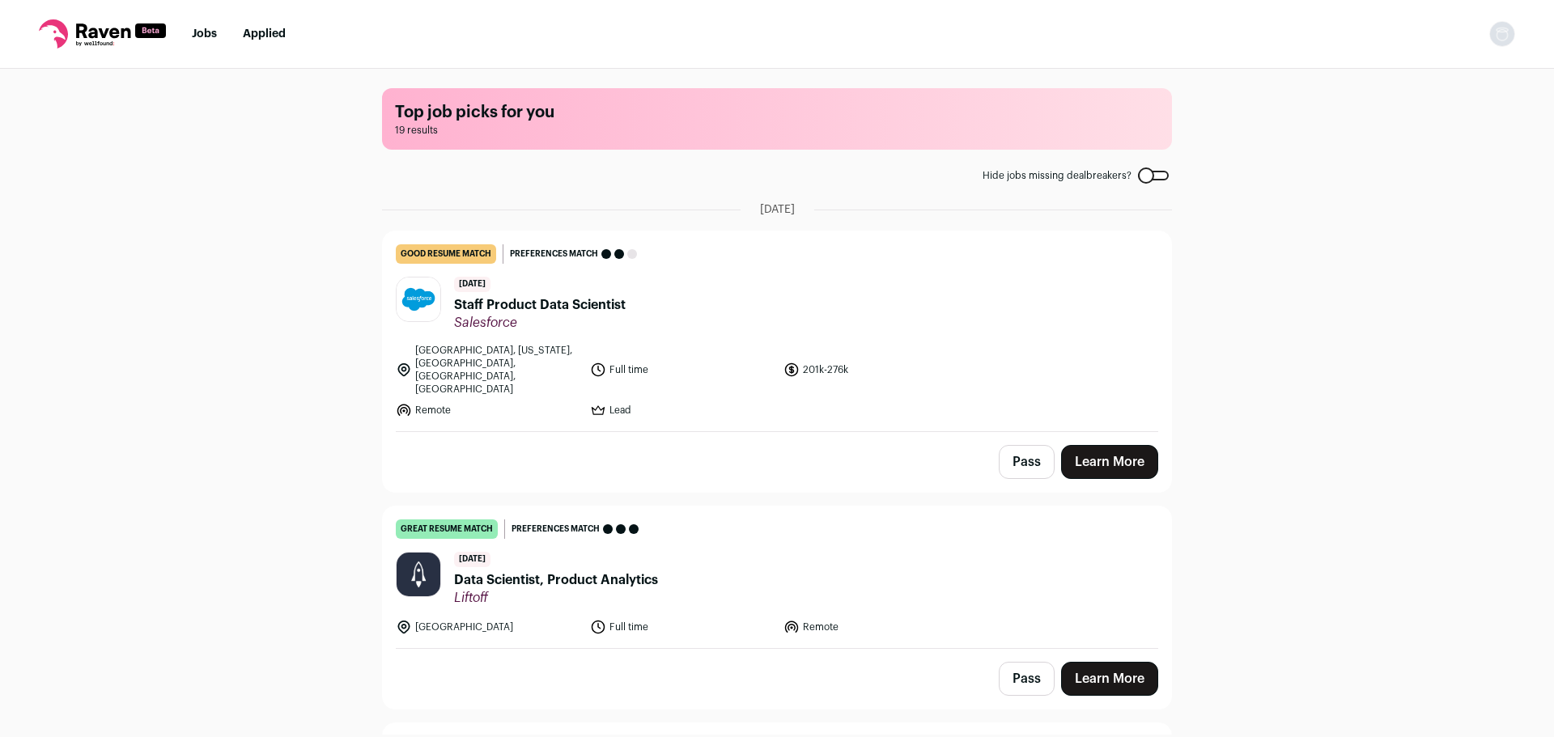
click at [1490, 25] on button "Open dropdown" at bounding box center [1502, 34] width 26 height 26
click at [1435, 83] on link "Settings" at bounding box center [1425, 75] width 179 height 39
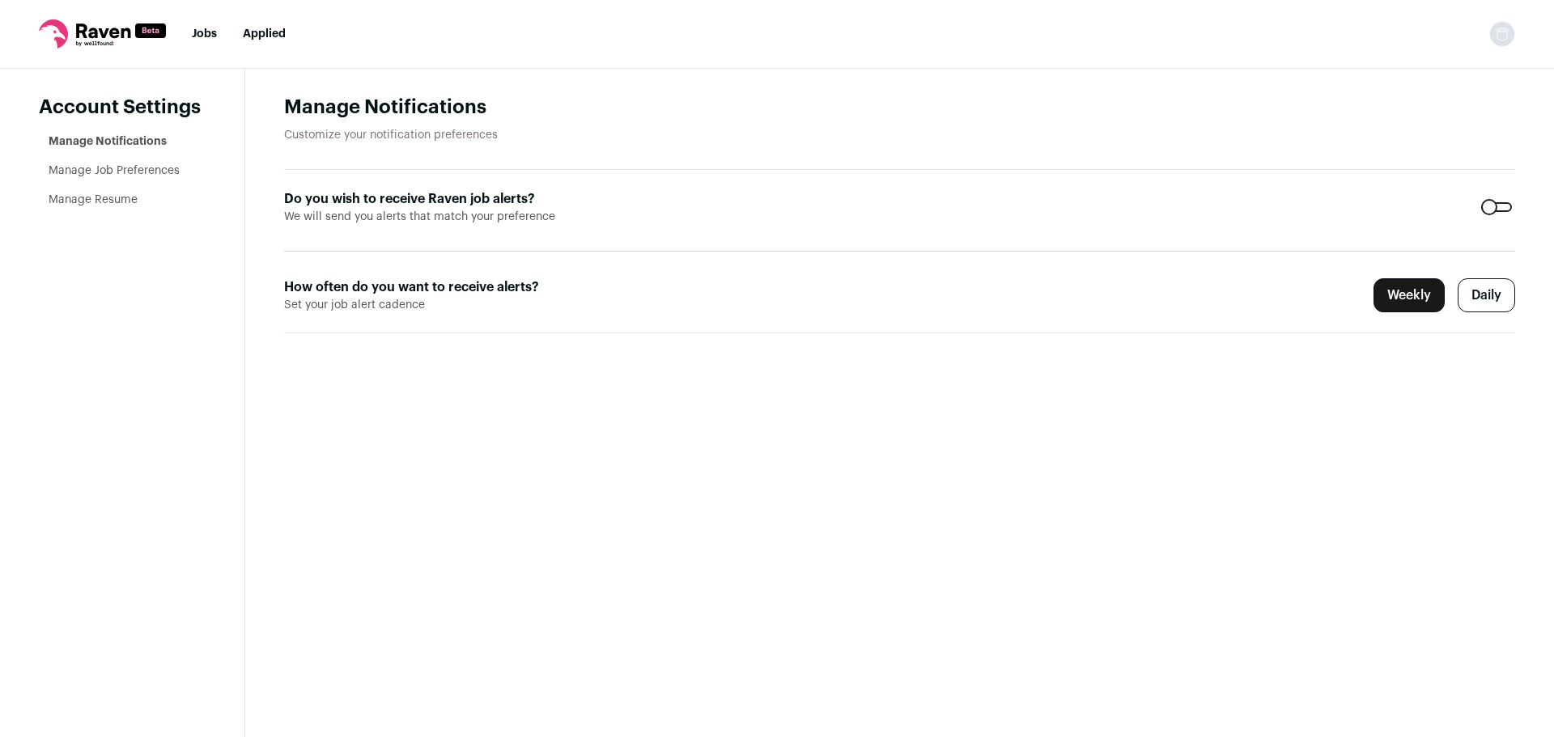
click at [104, 172] on link "Manage Job Preferences" at bounding box center [114, 170] width 131 height 11
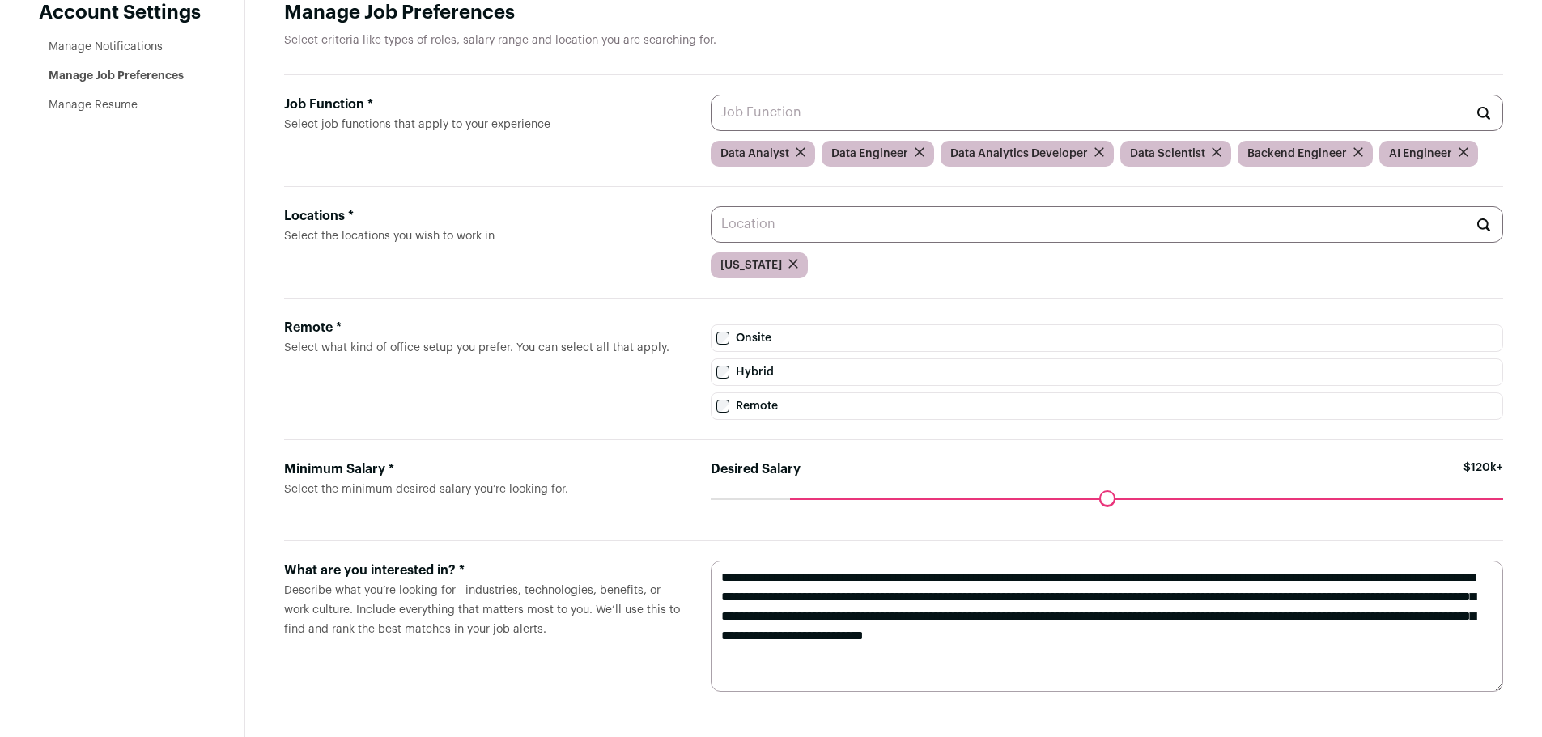
scroll to position [100, 0]
click at [935, 607] on textarea "**********" at bounding box center [1107, 626] width 793 height 131
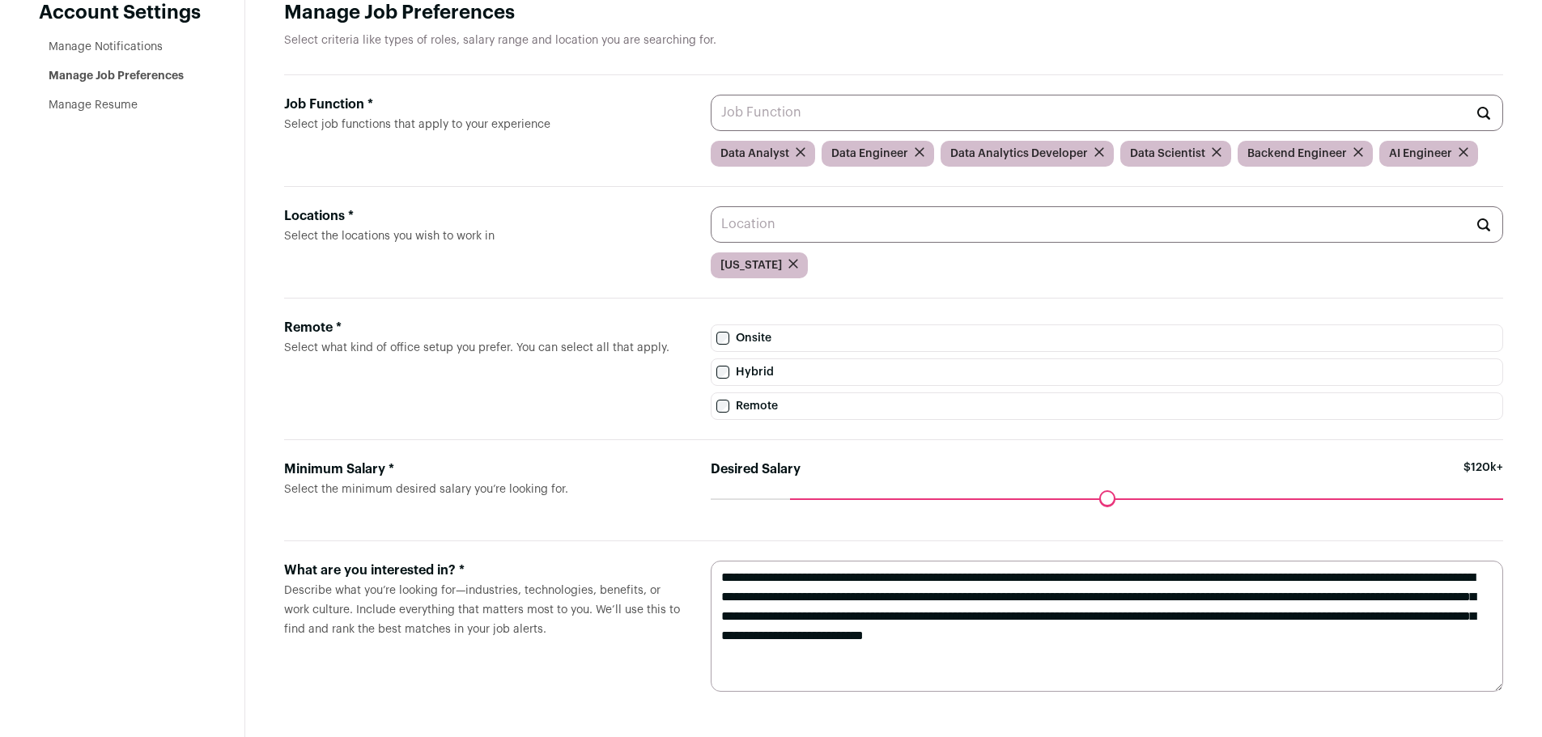
click at [793, 604] on textarea "**********" at bounding box center [1107, 626] width 793 height 131
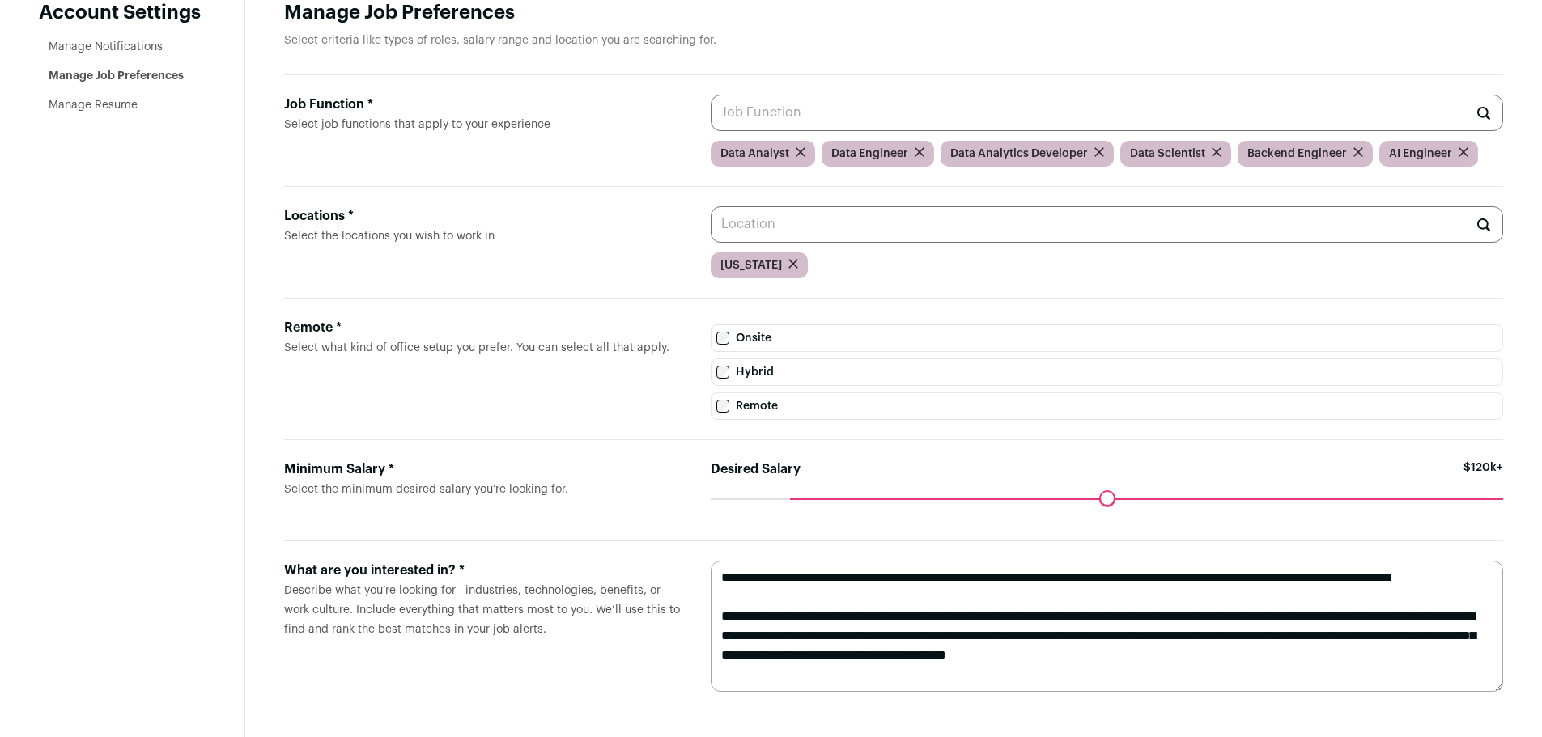
click at [814, 589] on textarea "**********" at bounding box center [1107, 626] width 793 height 131
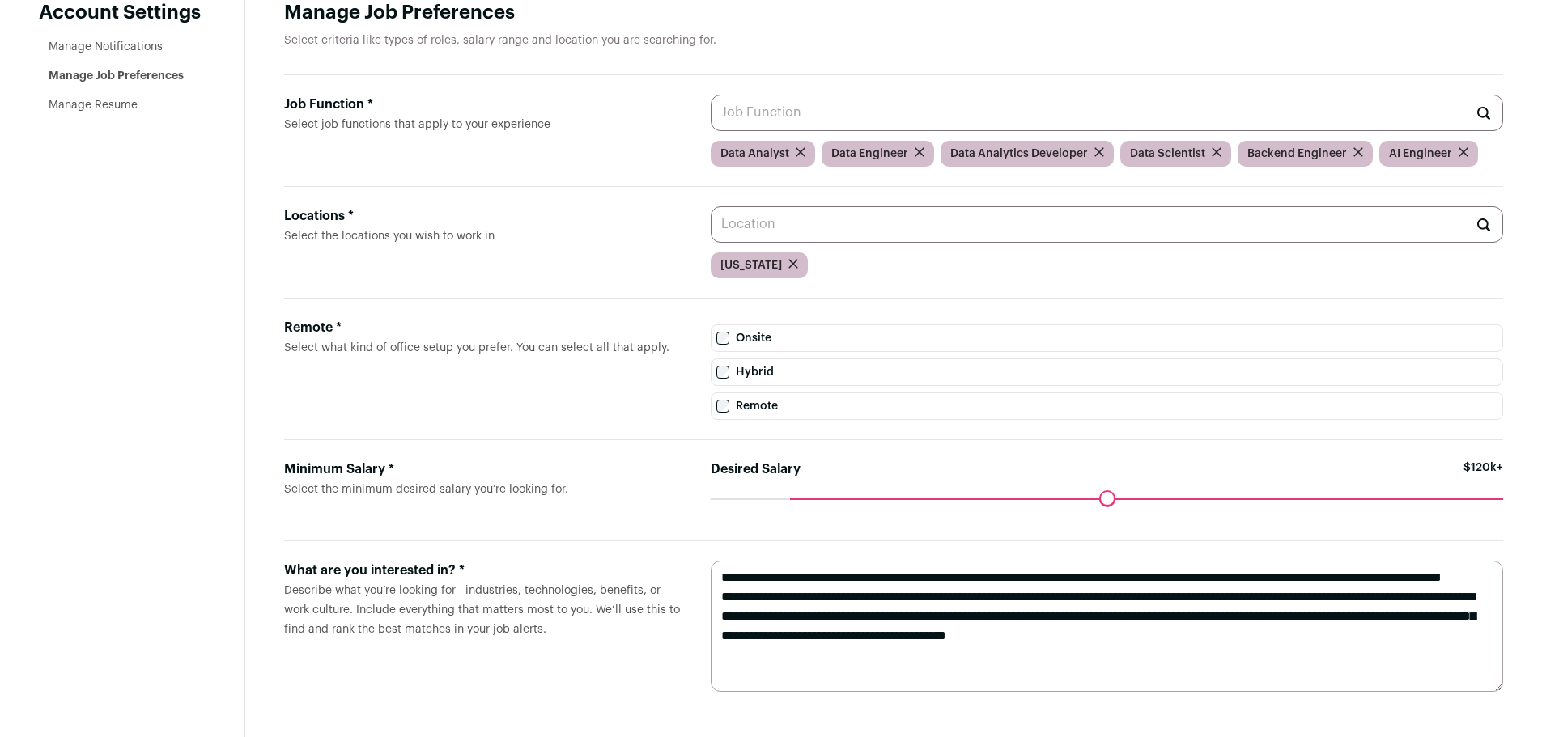
click at [995, 605] on textarea "**********" at bounding box center [1107, 626] width 793 height 131
type textarea "**********"
click at [610, 436] on form "Remote * Select what kind of office setup you prefer. You can select all that a…" at bounding box center [893, 370] width 1219 height 142
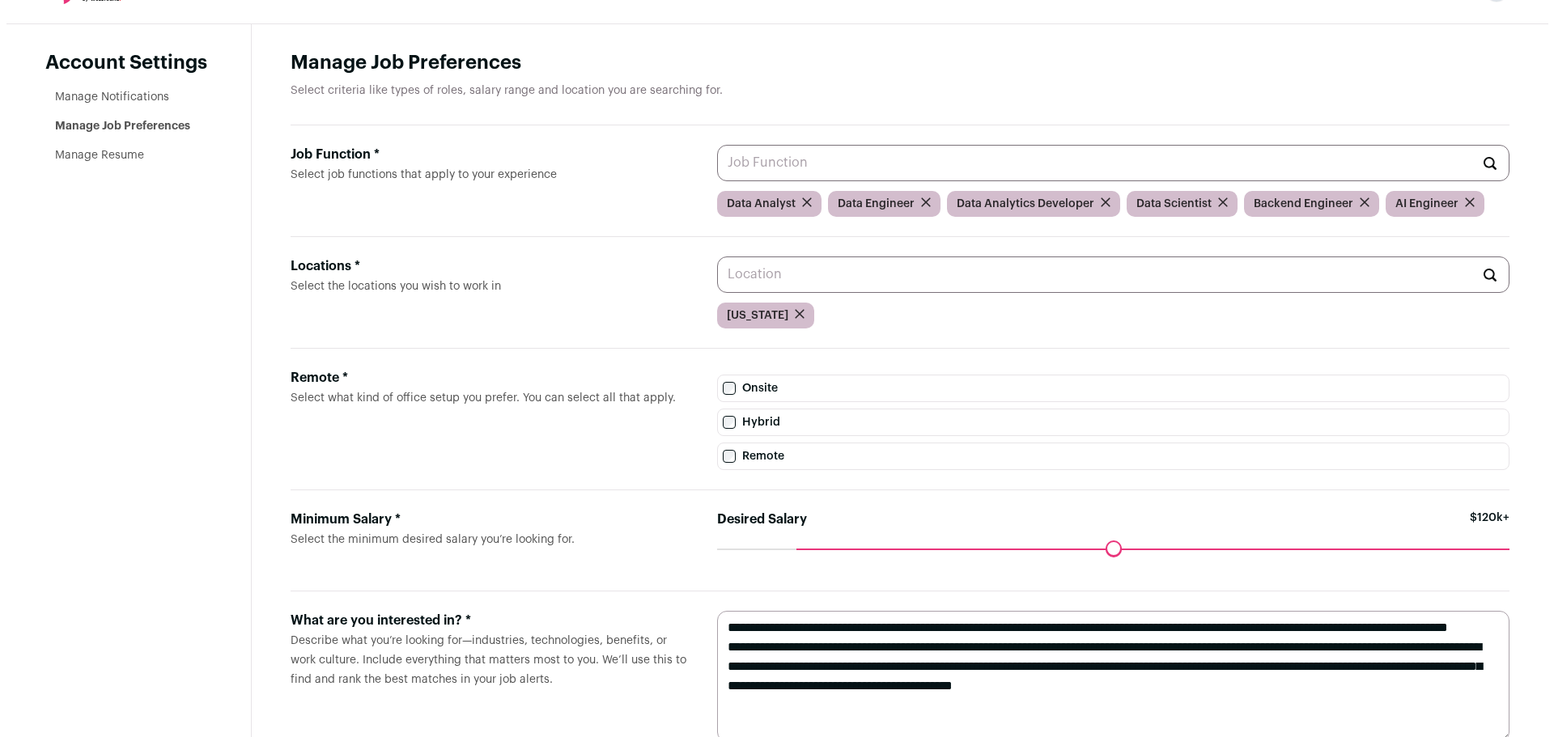
scroll to position [0, 0]
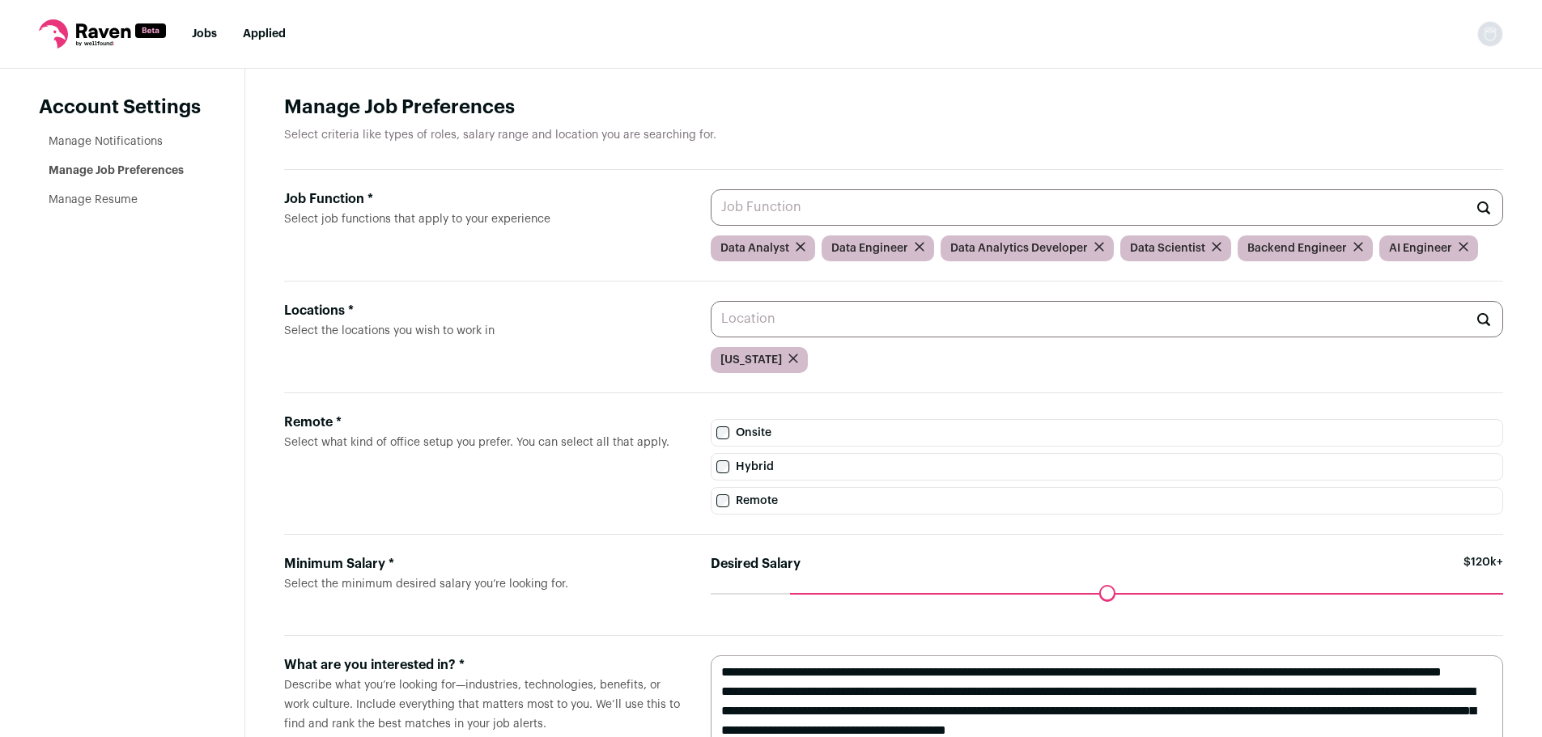
click at [97, 200] on link "Manage Resume" at bounding box center [93, 199] width 89 height 11
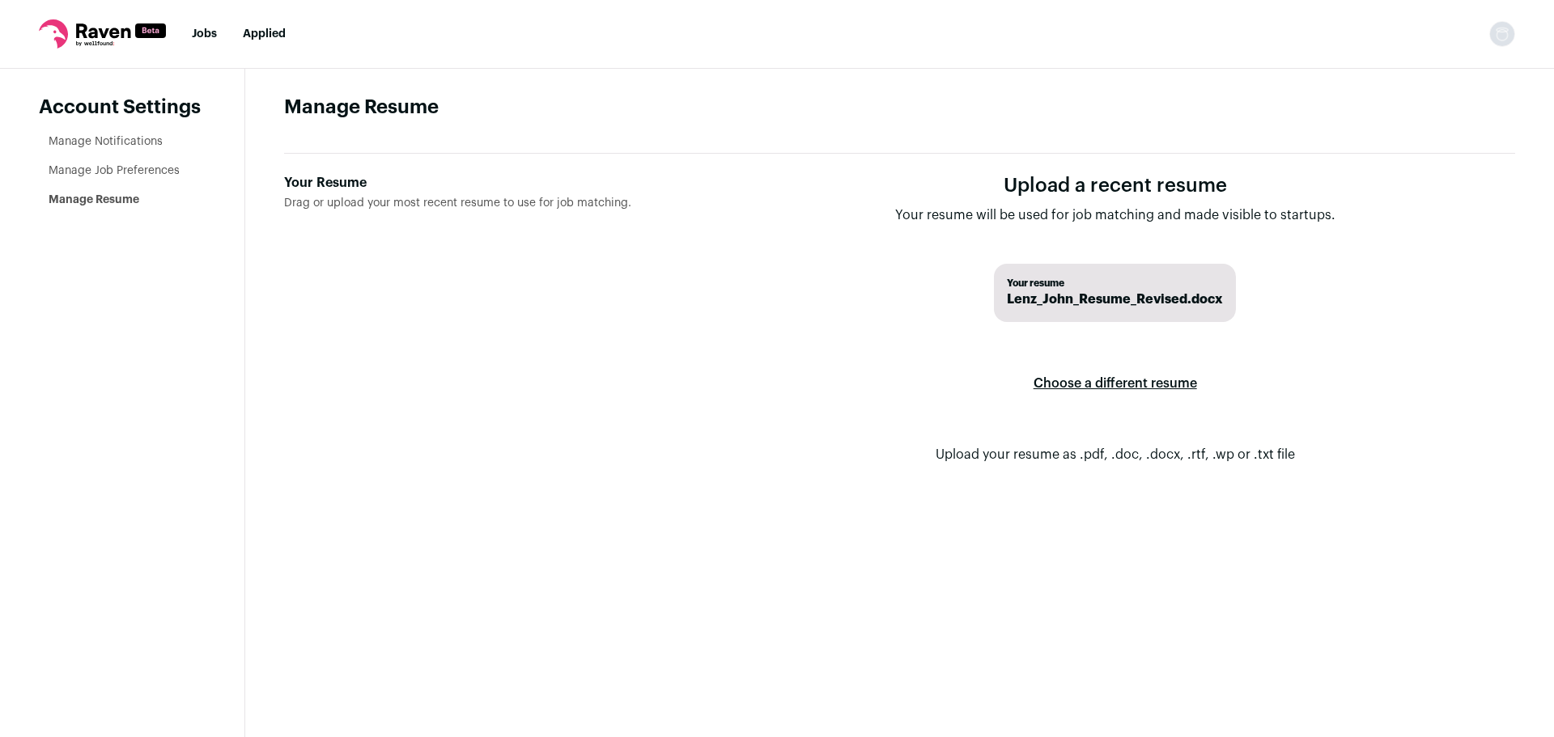
click at [104, 142] on link "Manage Notifications" at bounding box center [106, 141] width 114 height 11
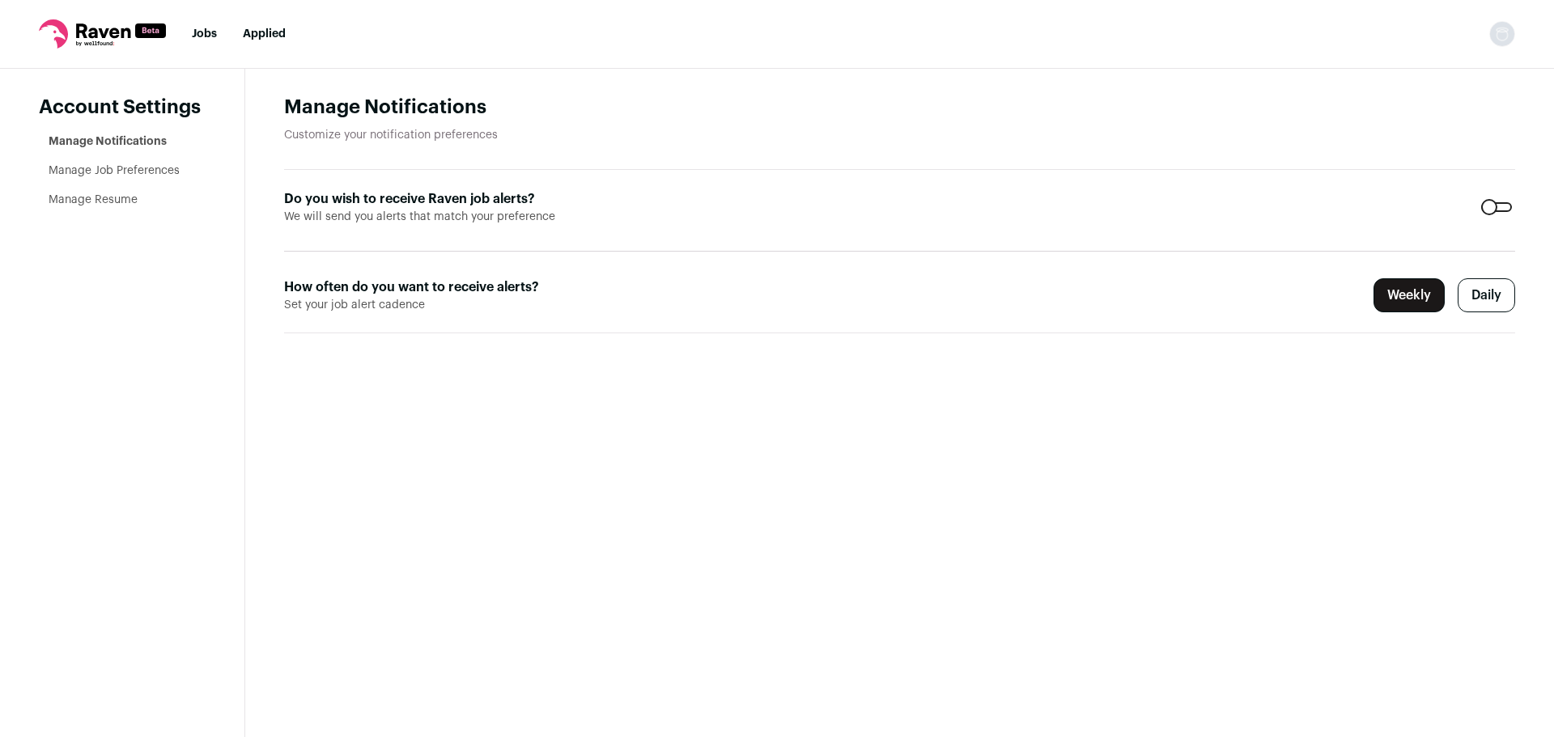
click at [211, 37] on link "Jobs" at bounding box center [204, 33] width 25 height 11
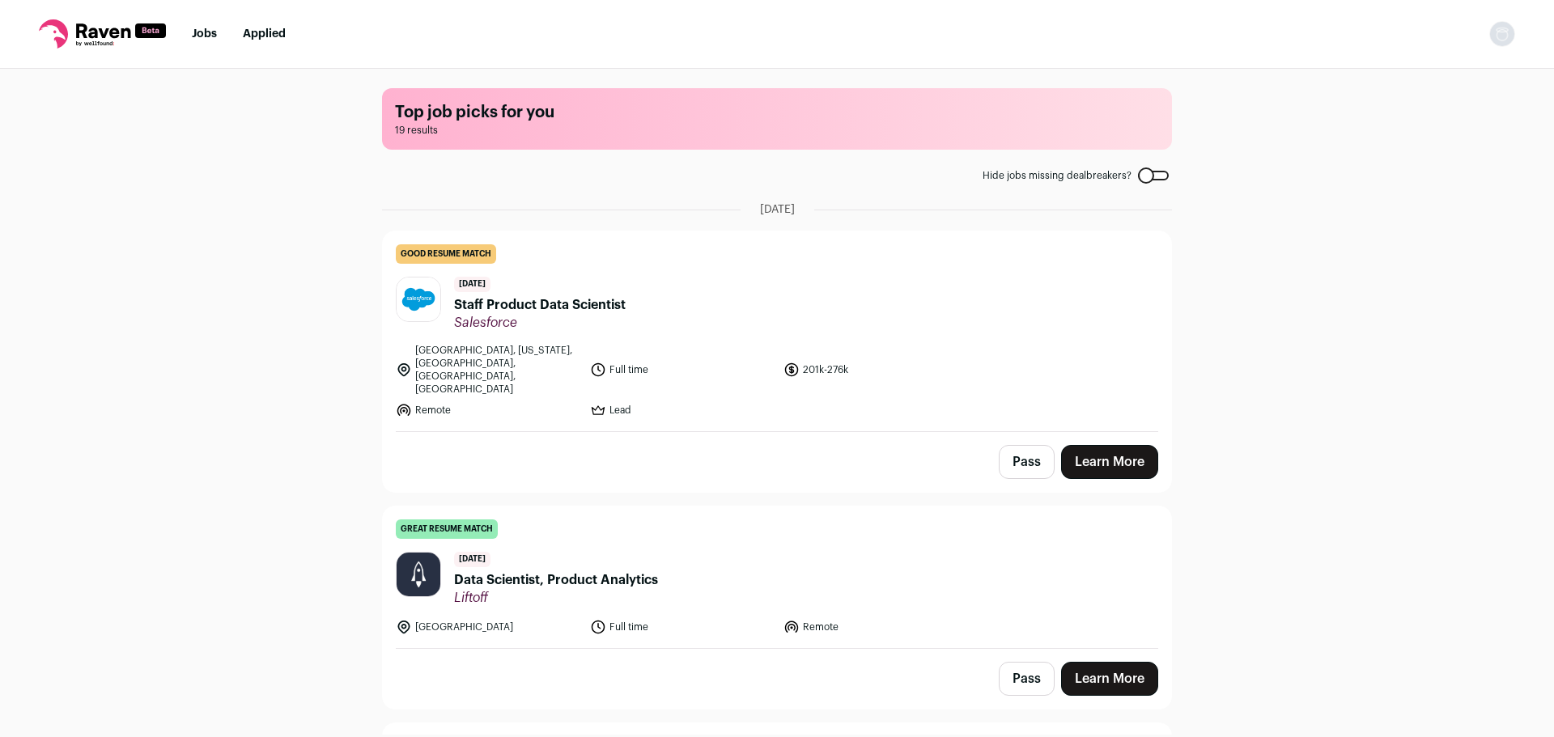
click at [1489, 25] on button "Open dropdown" at bounding box center [1502, 34] width 26 height 26
click at [1435, 73] on link "Settings" at bounding box center [1425, 75] width 179 height 39
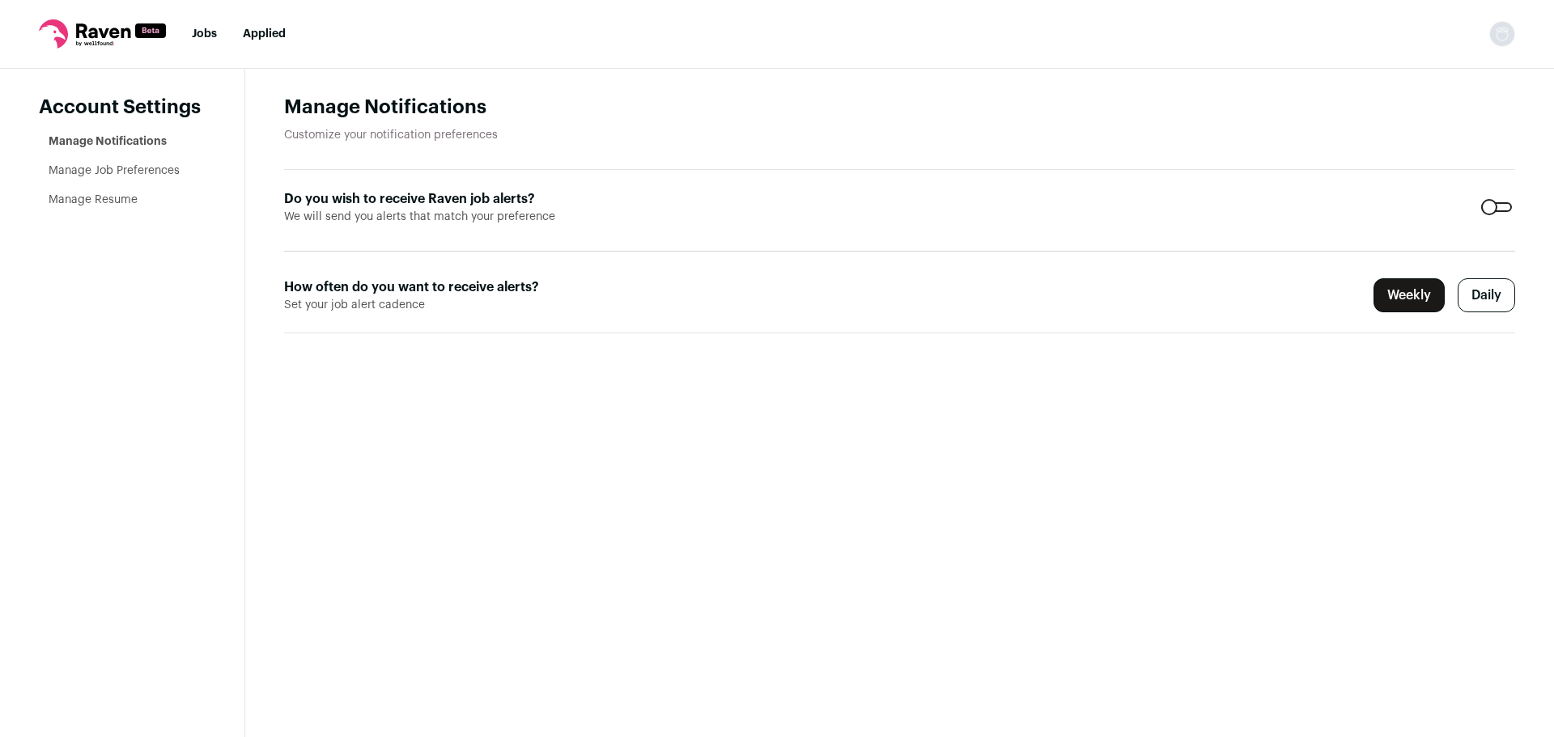
click at [112, 174] on link "Manage Job Preferences" at bounding box center [114, 170] width 131 height 11
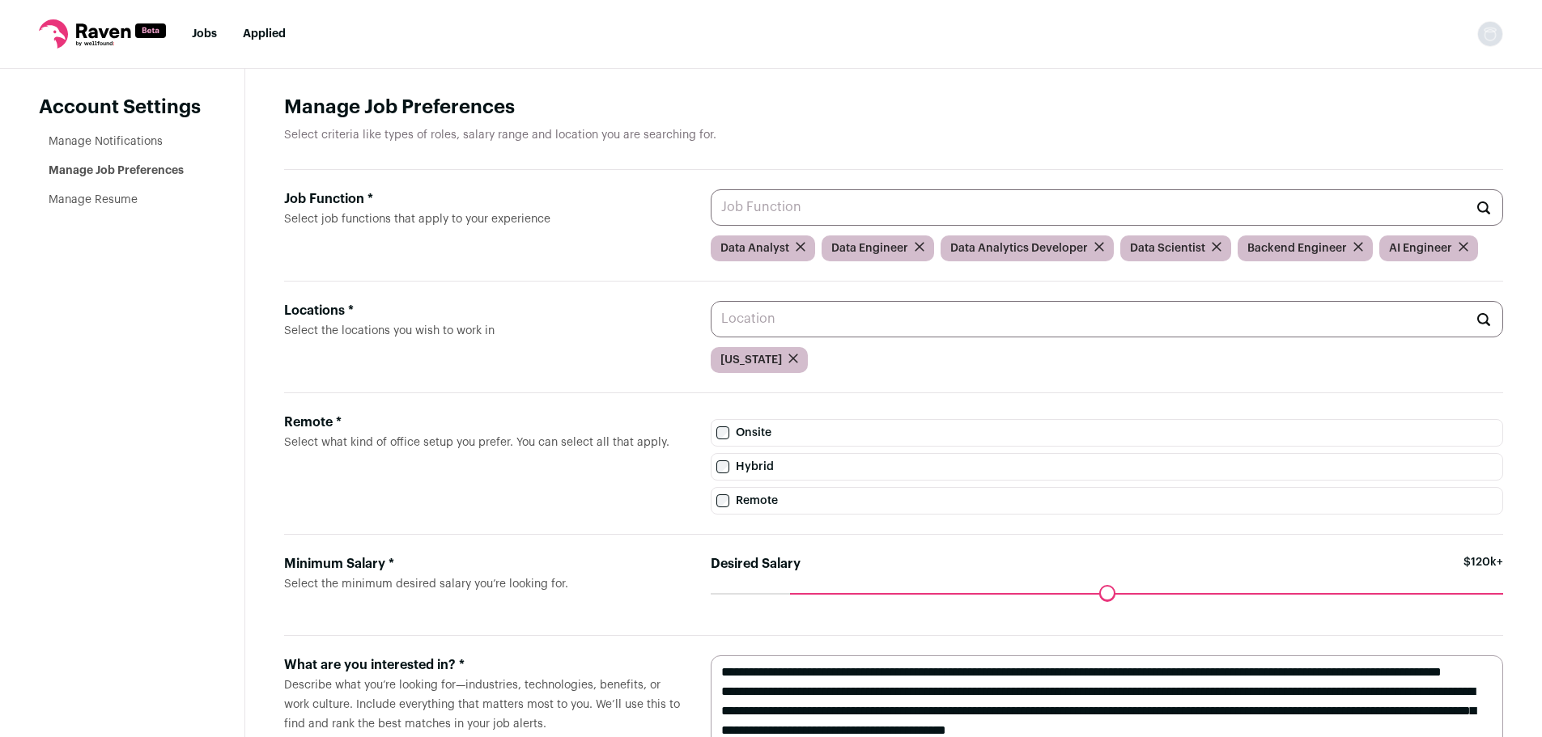
scroll to position [81, 0]
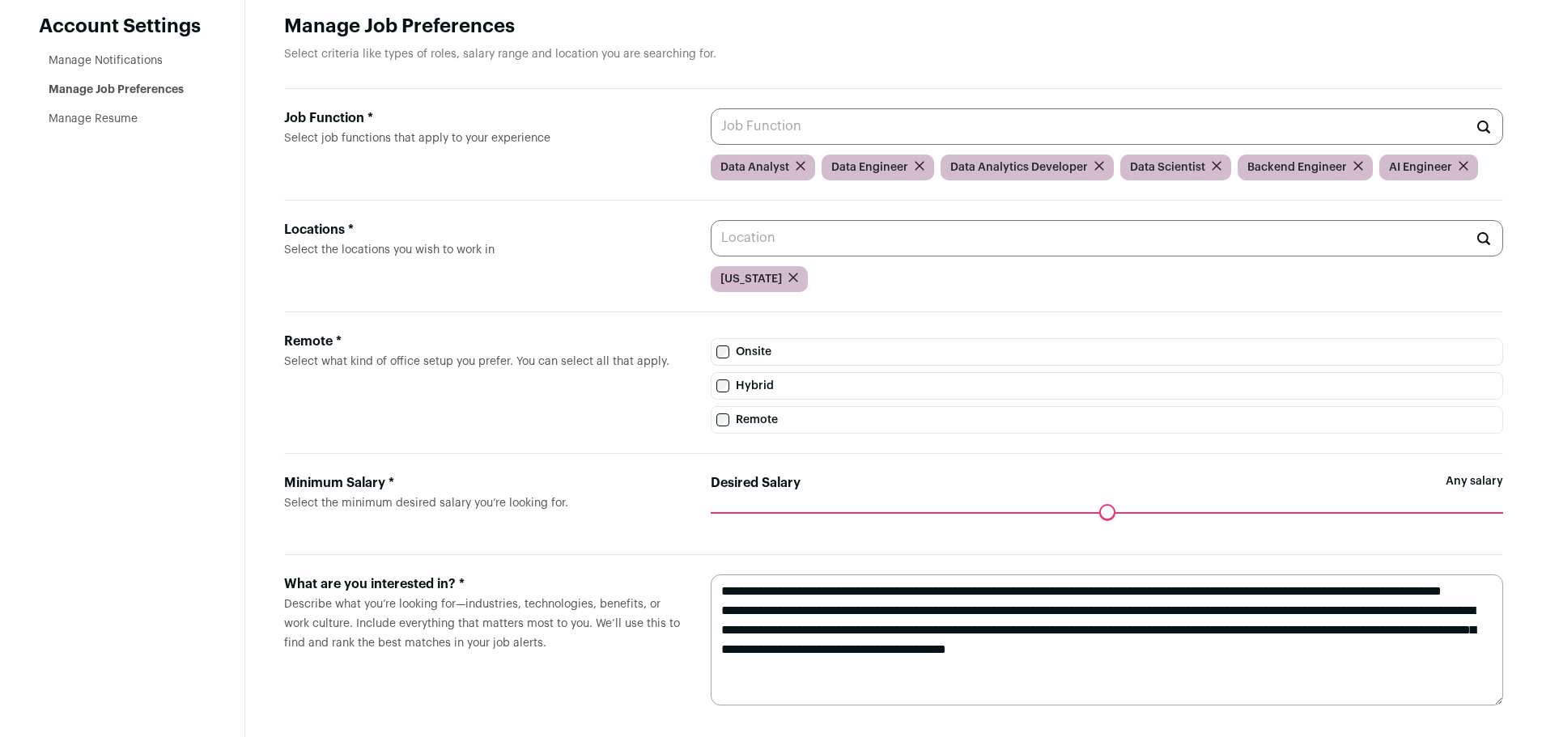
drag, startPoint x: 798, startPoint y: 516, endPoint x: 716, endPoint y: 518, distance: 82.6
click at [716, 512] on input "Desired Salary" at bounding box center [1107, 512] width 793 height 0
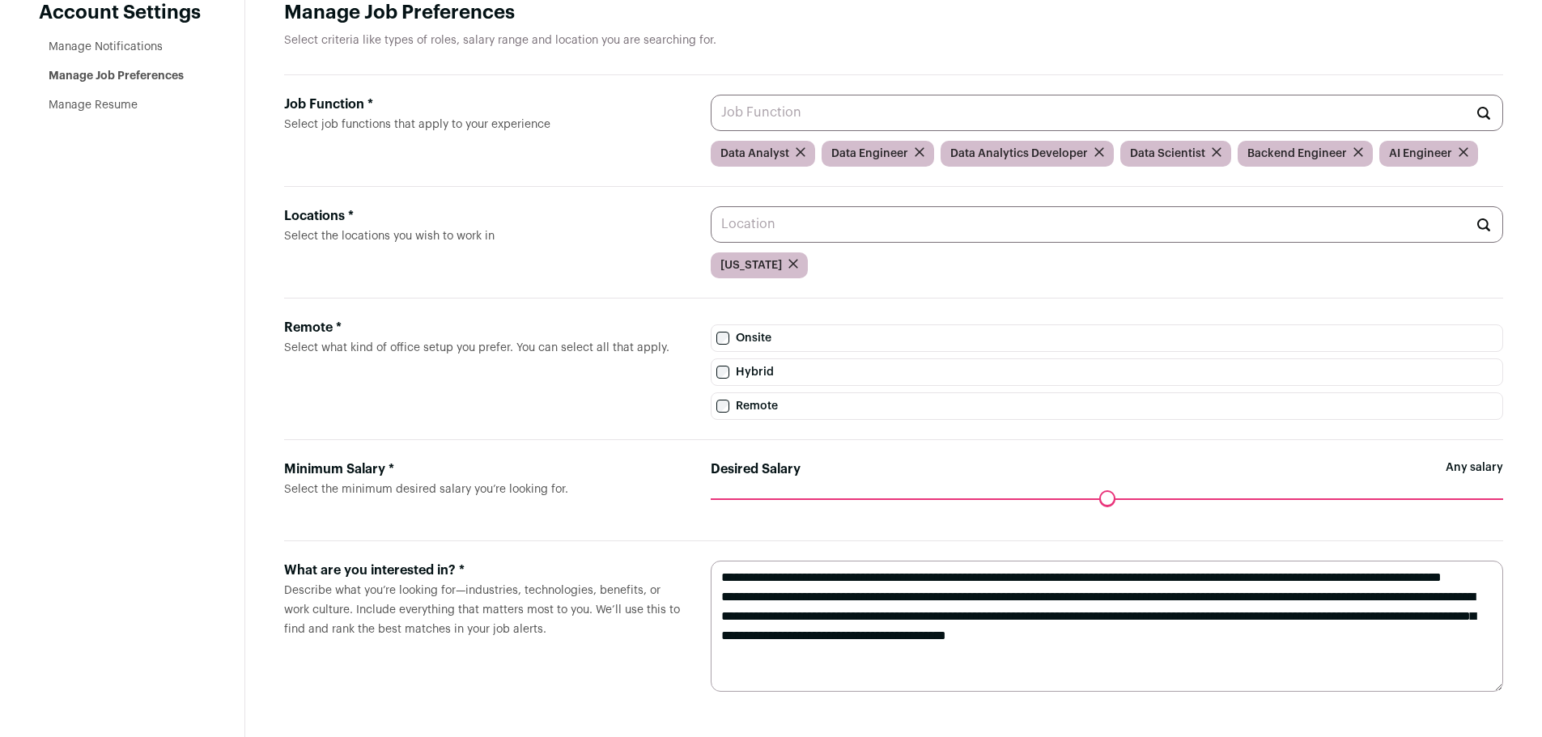
scroll to position [100, 0]
click at [1039, 678] on textarea "**********" at bounding box center [1107, 626] width 793 height 131
click at [466, 405] on label "Remote * Select what kind of office setup you prefer. You can select all that a…" at bounding box center [484, 369] width 401 height 102
click at [711, 243] on input "Locations * Select the locations you wish to work in" at bounding box center [1107, 224] width 793 height 36
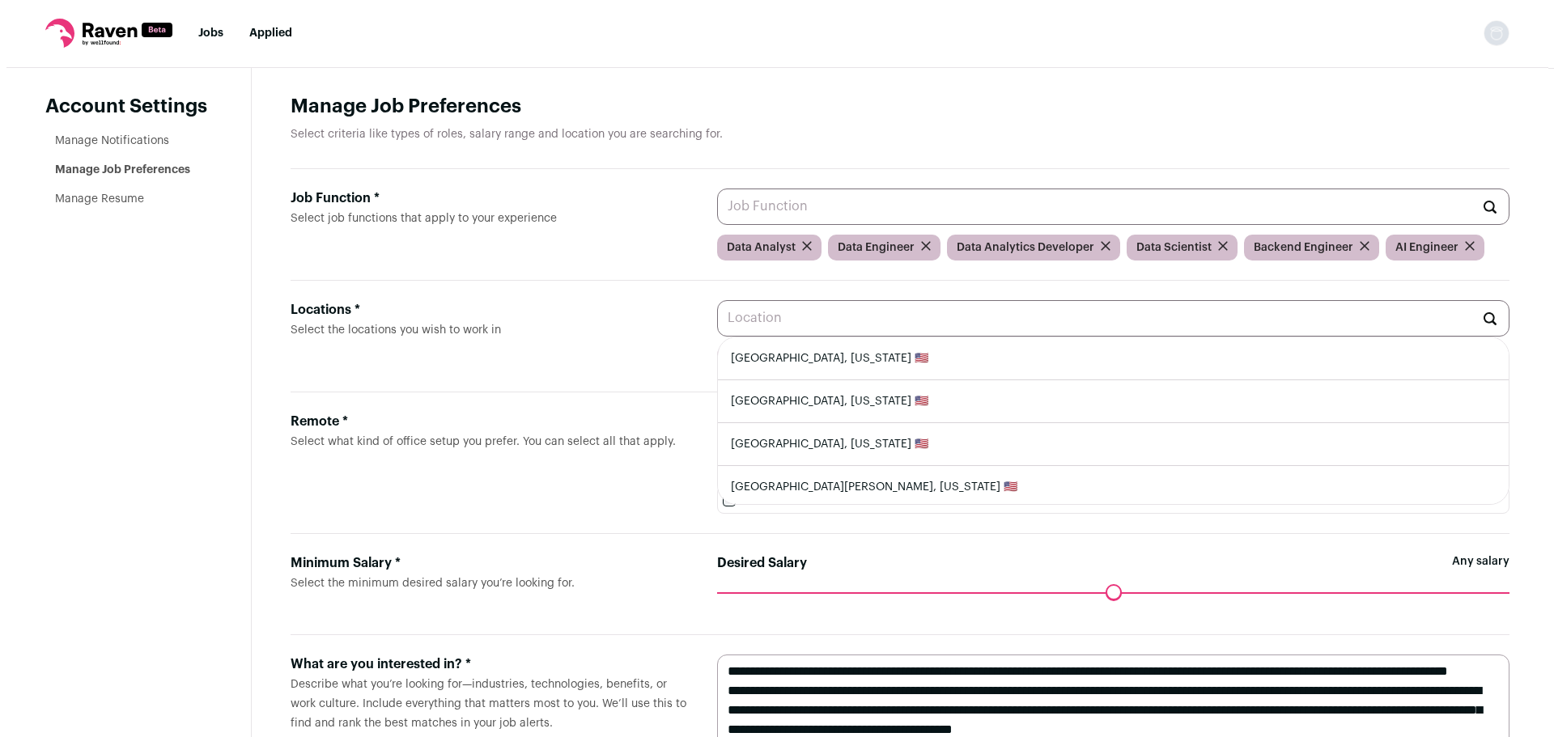
scroll to position [0, 0]
click at [498, 316] on div "Locations *" at bounding box center [484, 310] width 401 height 19
click at [711, 316] on input "Locations * Select the locations you wish to work in" at bounding box center [1107, 319] width 793 height 36
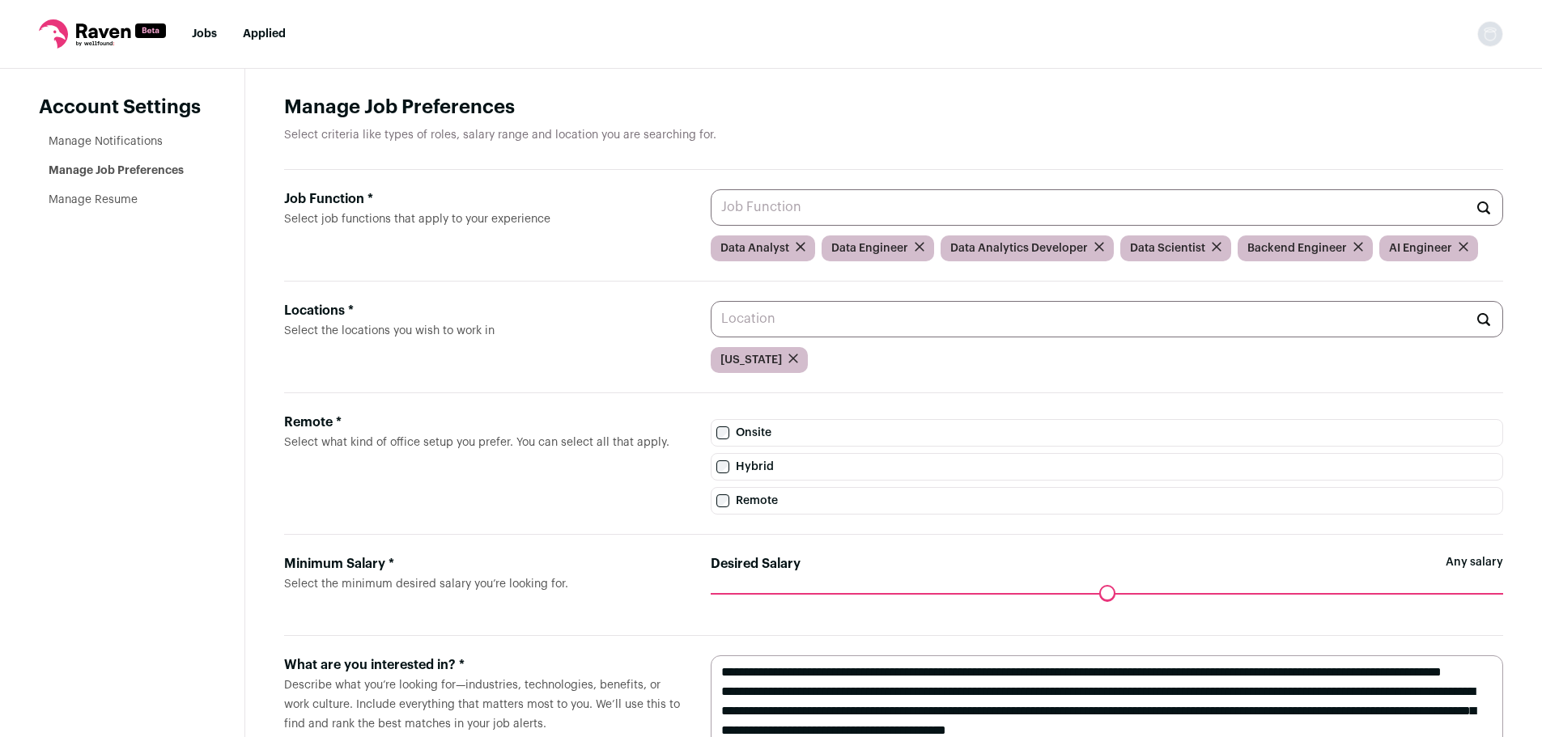
click at [127, 147] on link "Manage Notifications" at bounding box center [106, 141] width 114 height 11
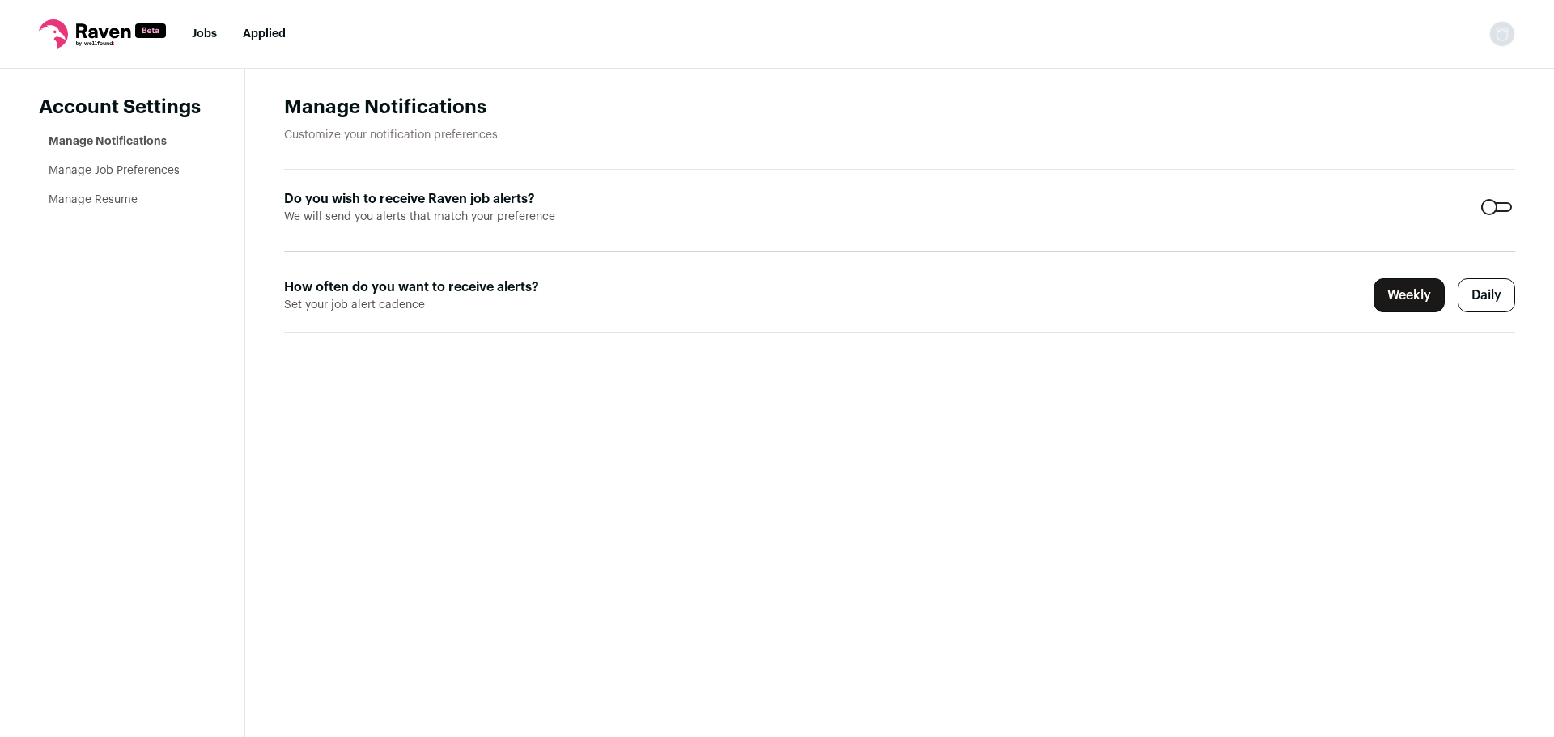
click at [89, 27] on icon at bounding box center [102, 33] width 127 height 29
click at [92, 40] on icon at bounding box center [102, 33] width 127 height 29
click at [219, 36] on ul "Jobs Applied" at bounding box center [239, 34] width 94 height 16
click at [210, 37] on link "Jobs" at bounding box center [204, 33] width 25 height 11
